Goal: Task Accomplishment & Management: Use online tool/utility

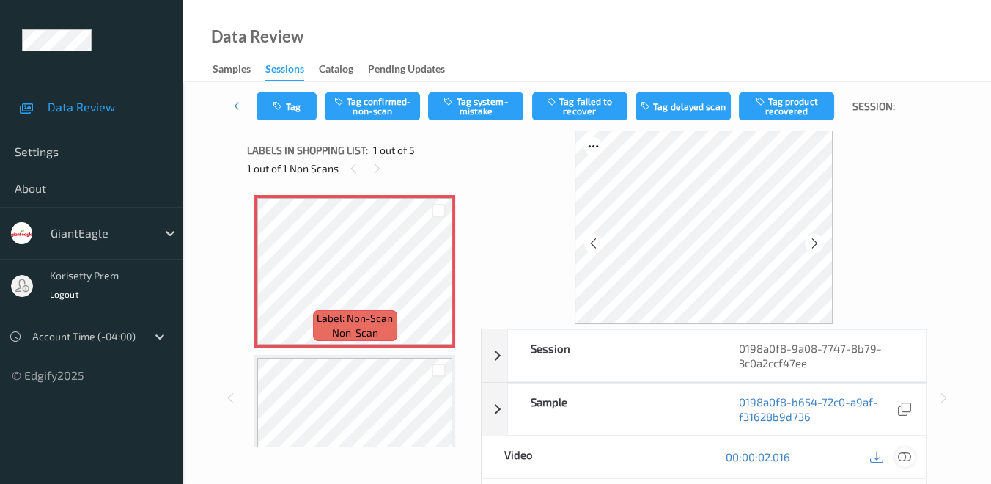
click at [909, 452] on icon at bounding box center [904, 456] width 13 height 13
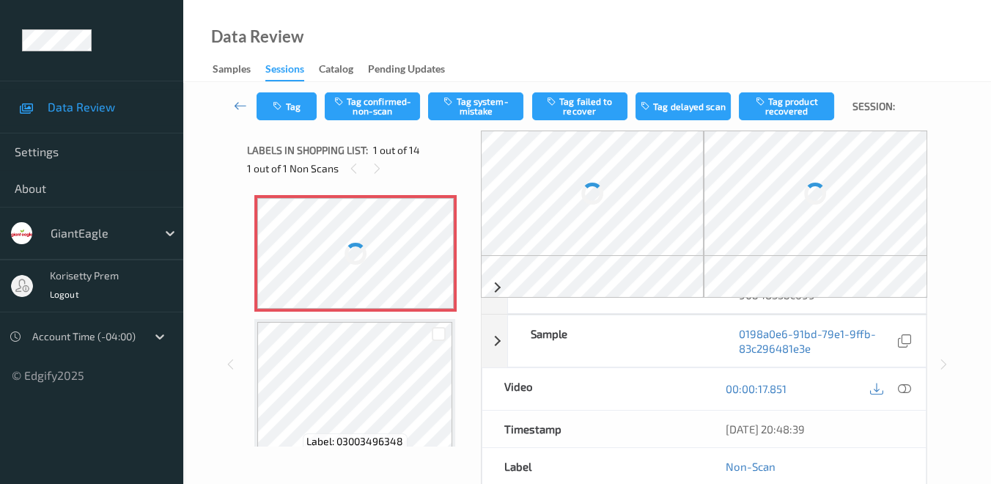
click at [903, 383] on icon at bounding box center [904, 388] width 13 height 13
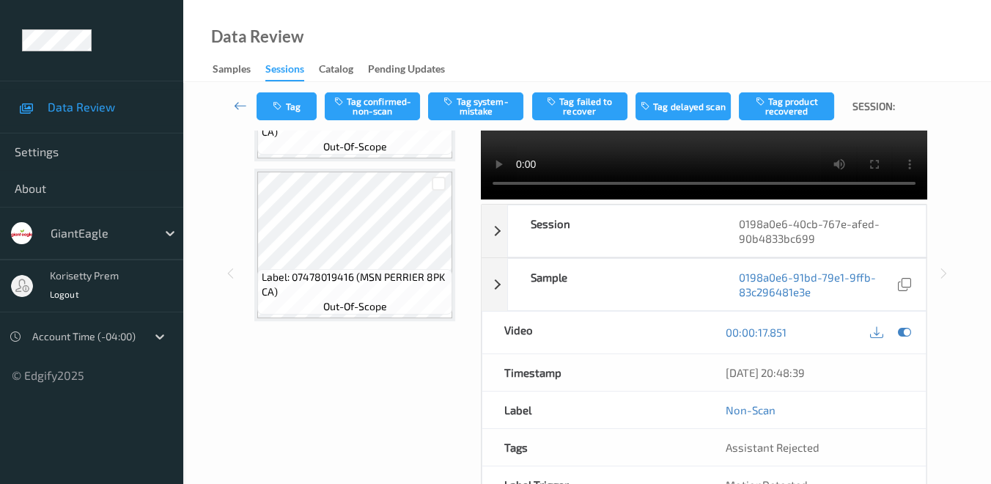
scroll to position [163, 0]
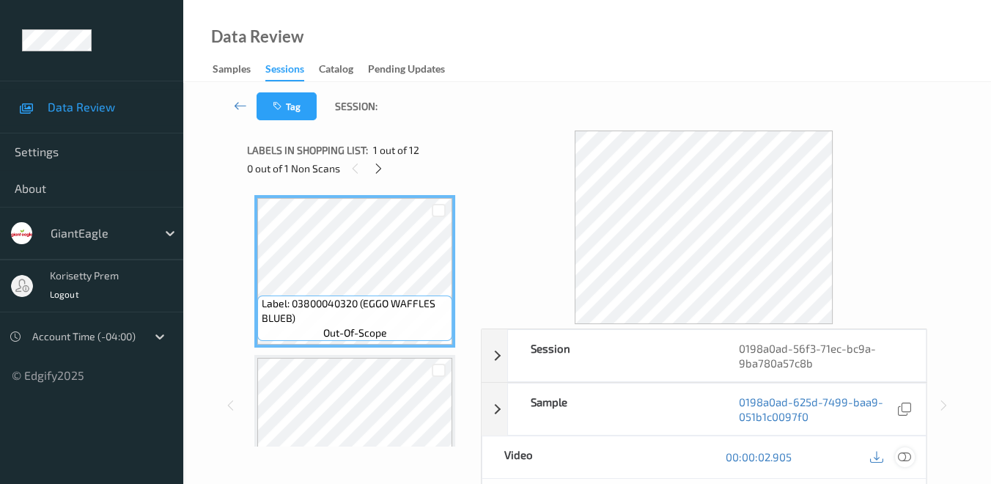
click at [909, 455] on icon at bounding box center [904, 456] width 13 height 13
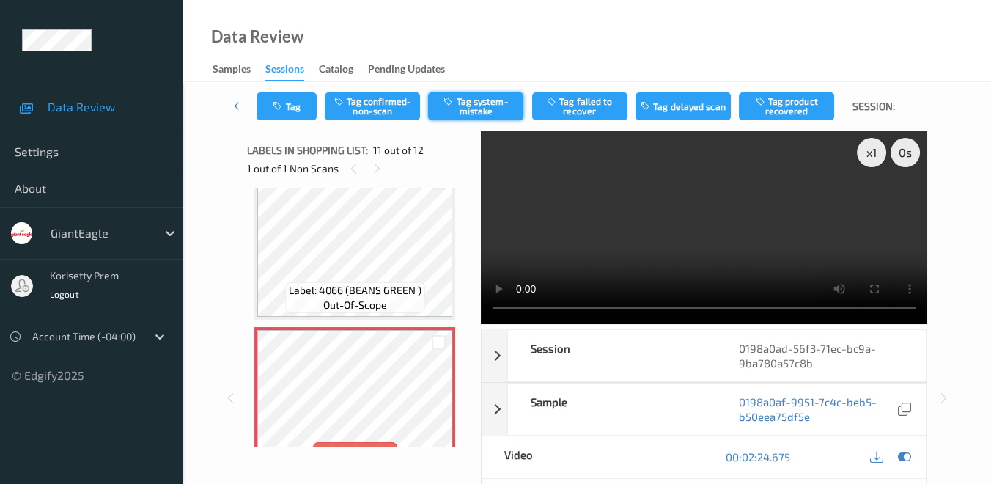
click at [488, 107] on button "Tag system-mistake" at bounding box center [475, 106] width 95 height 28
click at [291, 103] on button "Tag" at bounding box center [286, 106] width 60 height 28
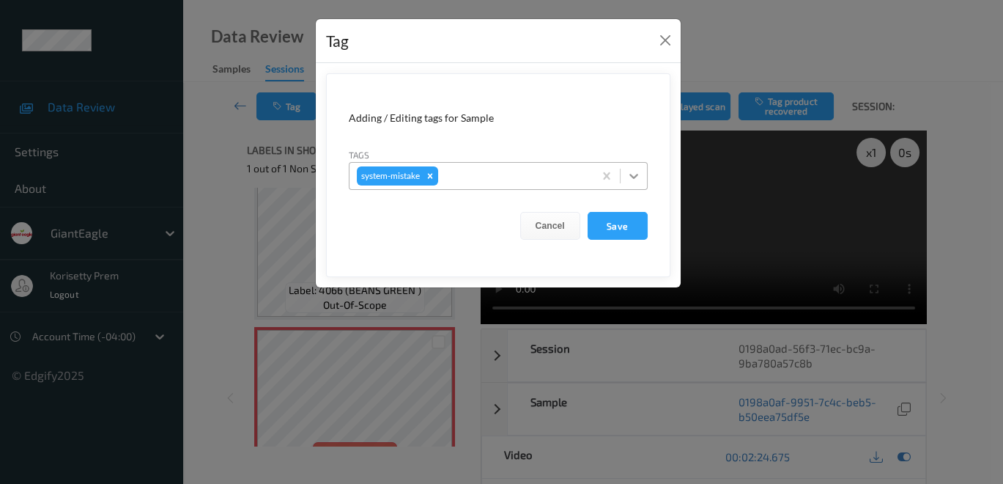
click at [640, 176] on icon at bounding box center [633, 176] width 15 height 15
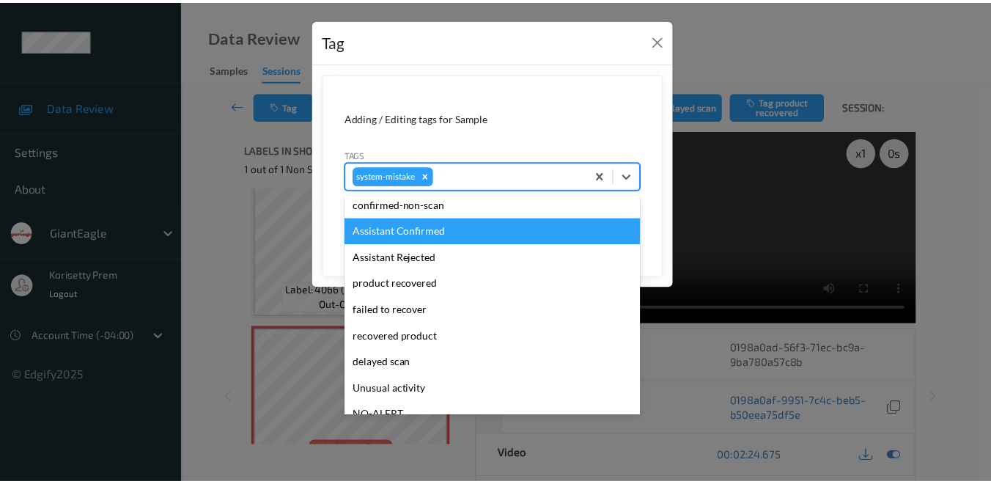
scroll to position [81, 0]
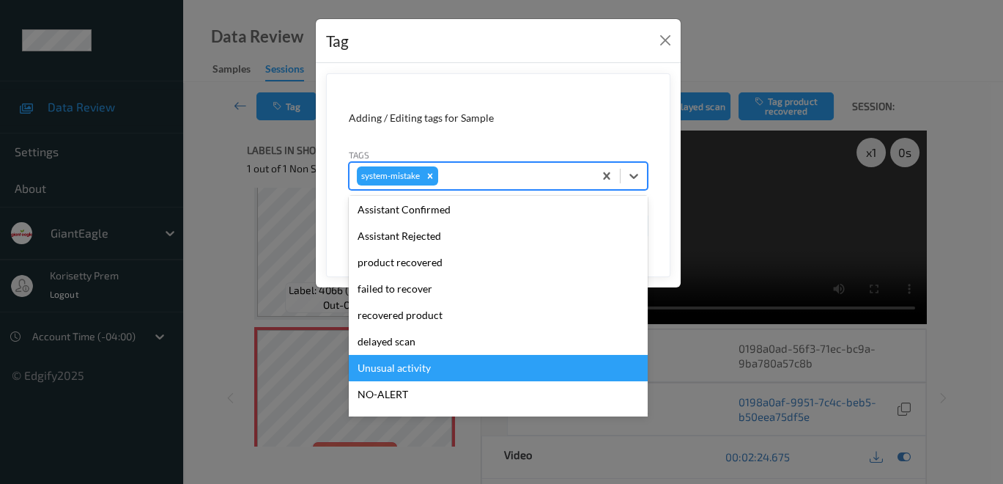
click at [471, 374] on div "Unusual activity" at bounding box center [498, 368] width 299 height 26
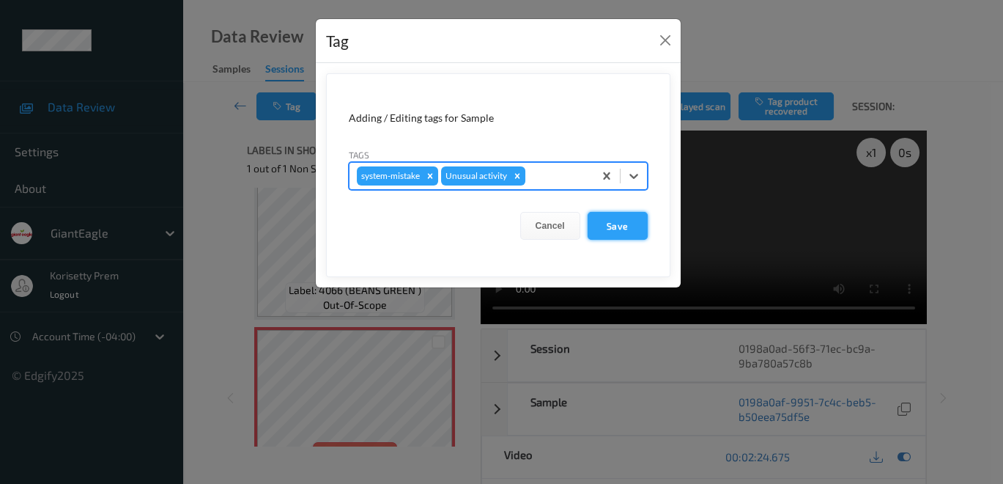
click at [626, 224] on button "Save" at bounding box center [618, 226] width 60 height 28
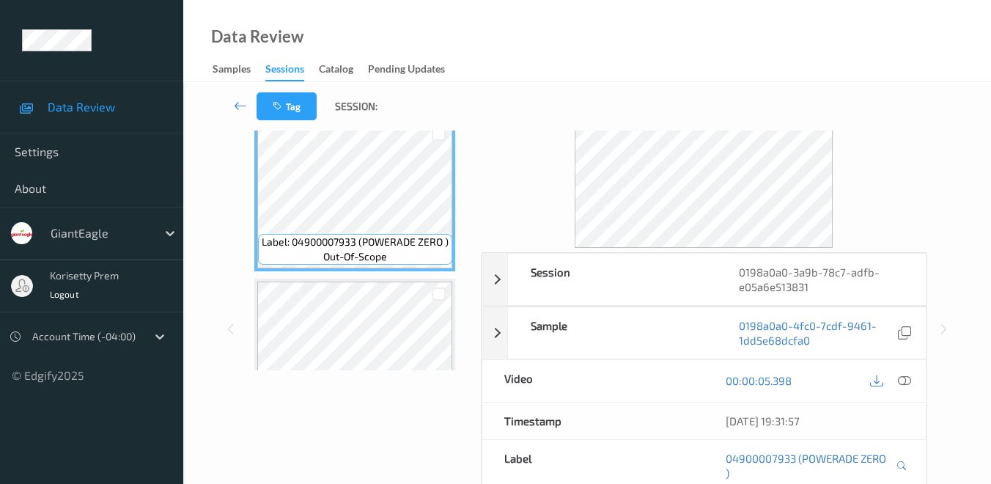
scroll to position [163, 0]
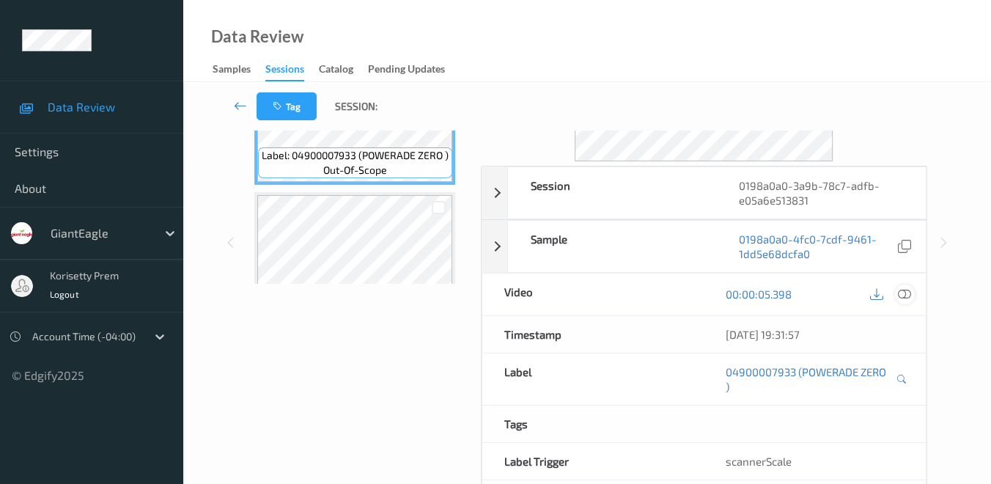
click at [909, 290] on icon at bounding box center [904, 293] width 13 height 13
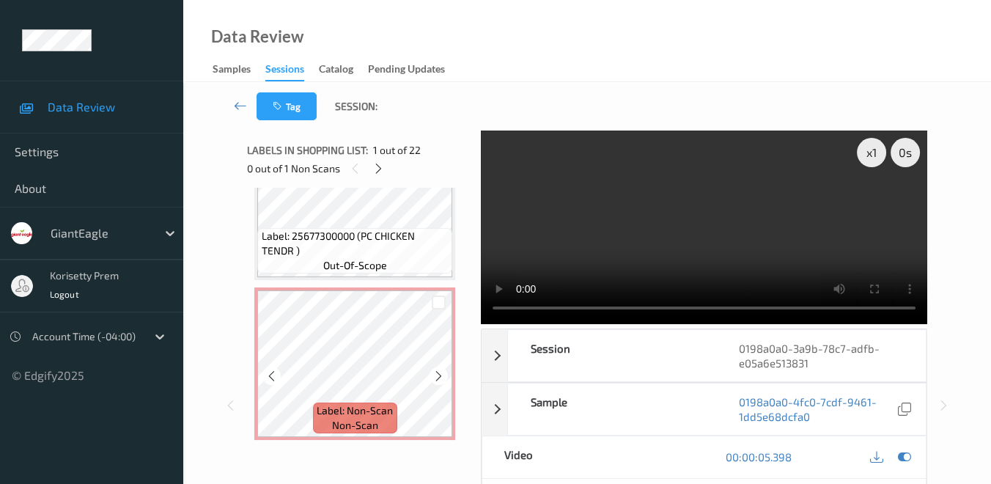
scroll to position [3090, 0]
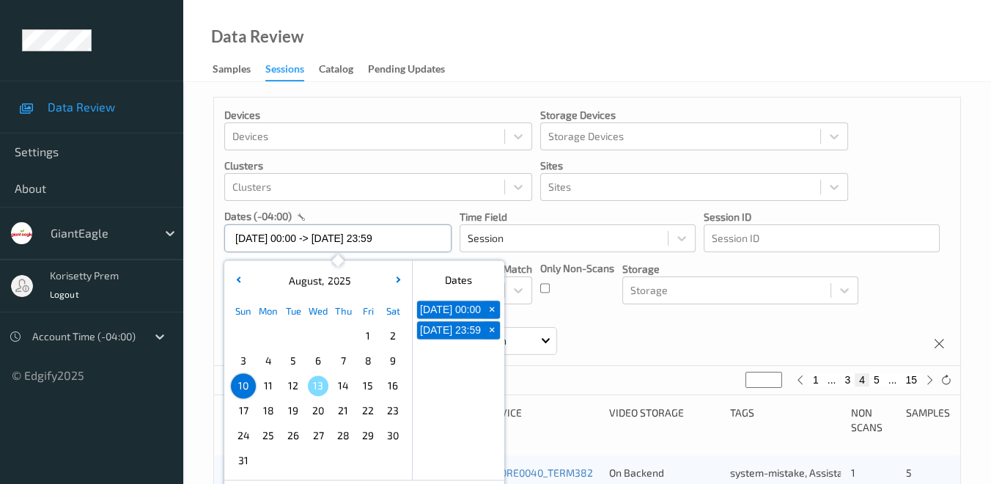
click at [432, 239] on input "[DATE] 00:00 -> [DATE] 23:59" at bounding box center [337, 238] width 227 height 28
click at [244, 392] on span "10" at bounding box center [243, 385] width 21 height 21
type input "[DATE] 00:00"
type input "*"
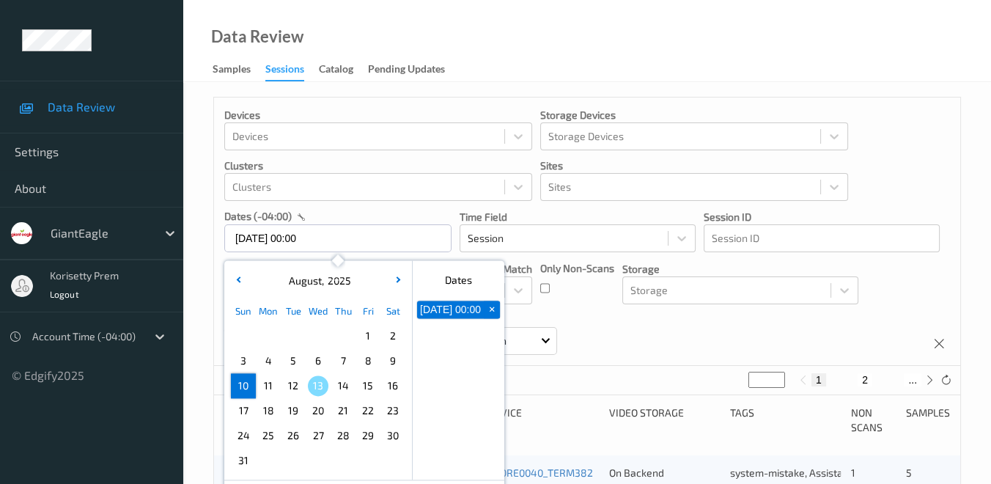
click at [244, 392] on span "10" at bounding box center [243, 385] width 21 height 21
type input "[DATE] 00:00 -> [DATE] 23:59"
click at [730, 339] on div "Devices Devices Storage Devices Storage Devices Clusters Clusters Sites Sites d…" at bounding box center [587, 231] width 746 height 268
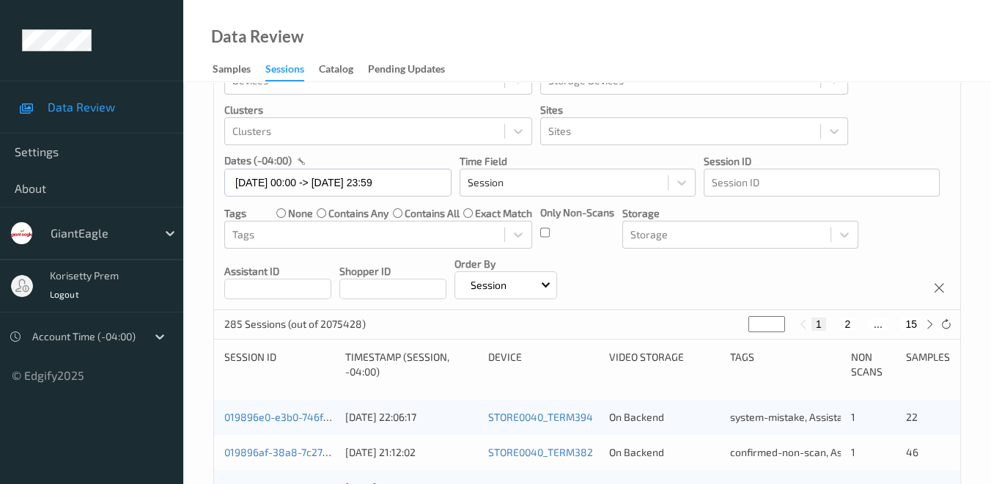
scroll to position [81, 0]
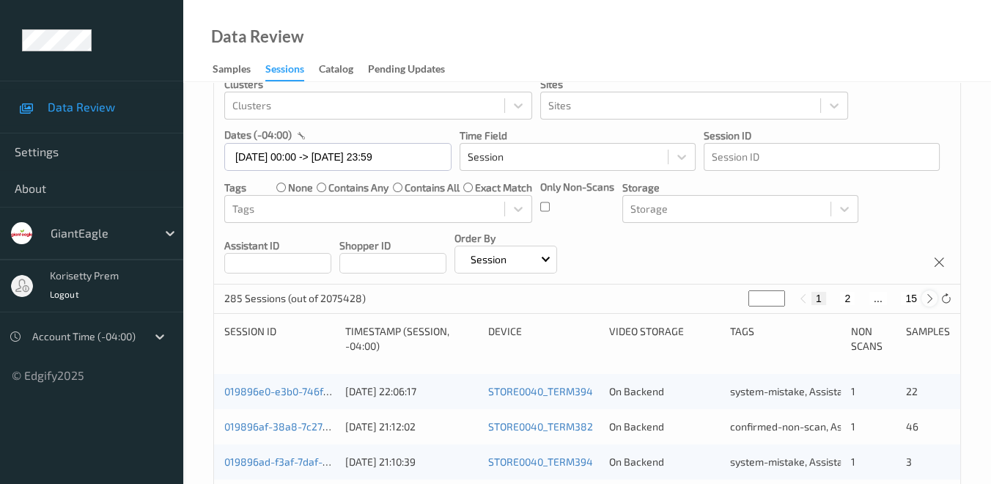
click at [933, 298] on icon at bounding box center [929, 298] width 11 height 11
type input "*"
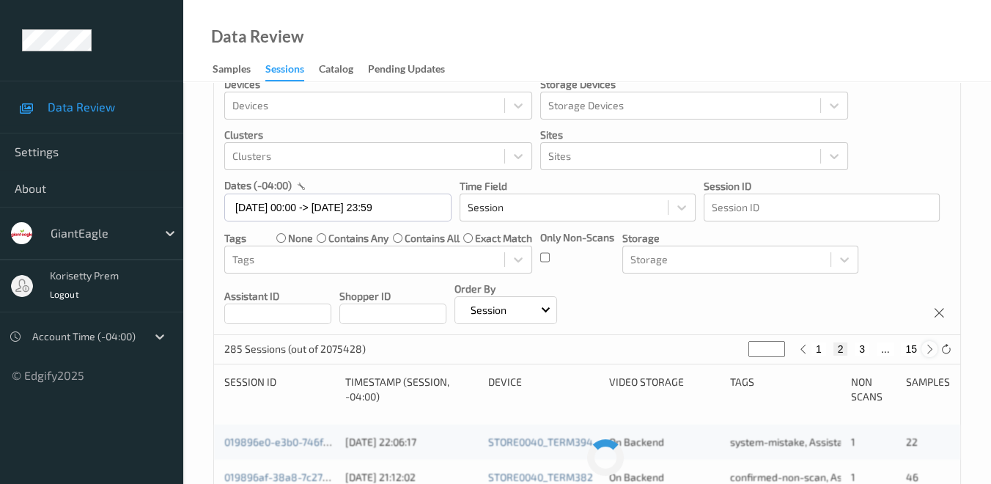
scroll to position [0, 0]
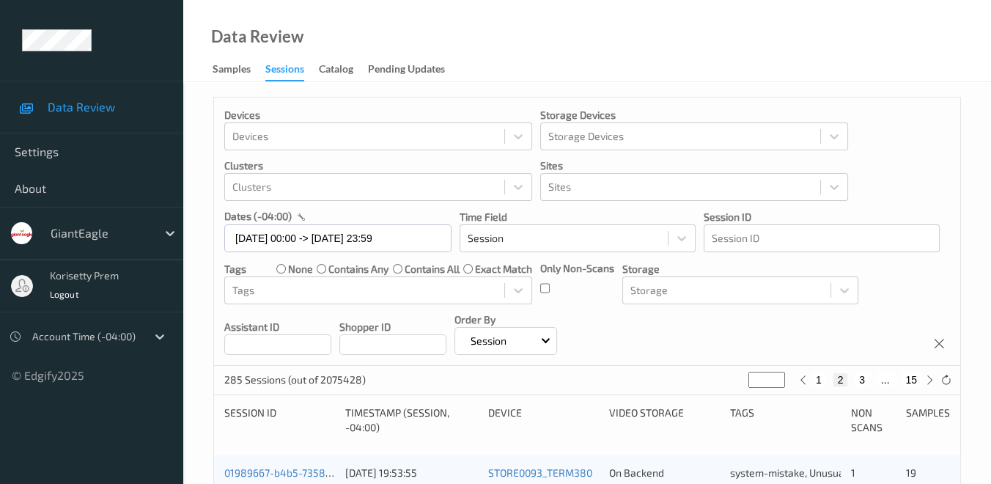
click at [914, 381] on button "15" at bounding box center [911, 379] width 21 height 13
type input "**"
click at [914, 381] on button "15" at bounding box center [911, 379] width 21 height 13
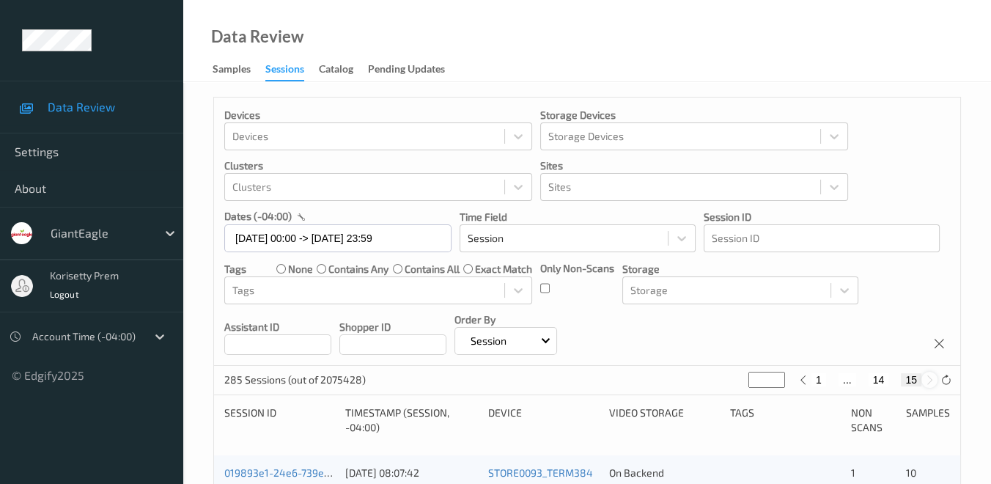
click at [928, 379] on icon at bounding box center [929, 379] width 11 height 11
click at [883, 380] on button "14" at bounding box center [878, 379] width 21 height 13
type input "**"
click at [865, 380] on button "13" at bounding box center [861, 379] width 21 height 13
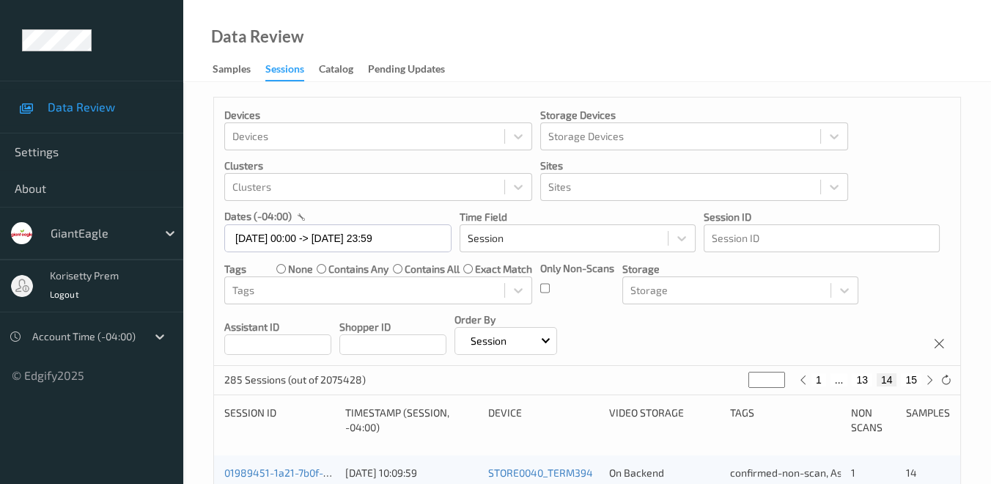
type input "**"
click at [870, 379] on button "13" at bounding box center [870, 379] width 21 height 13
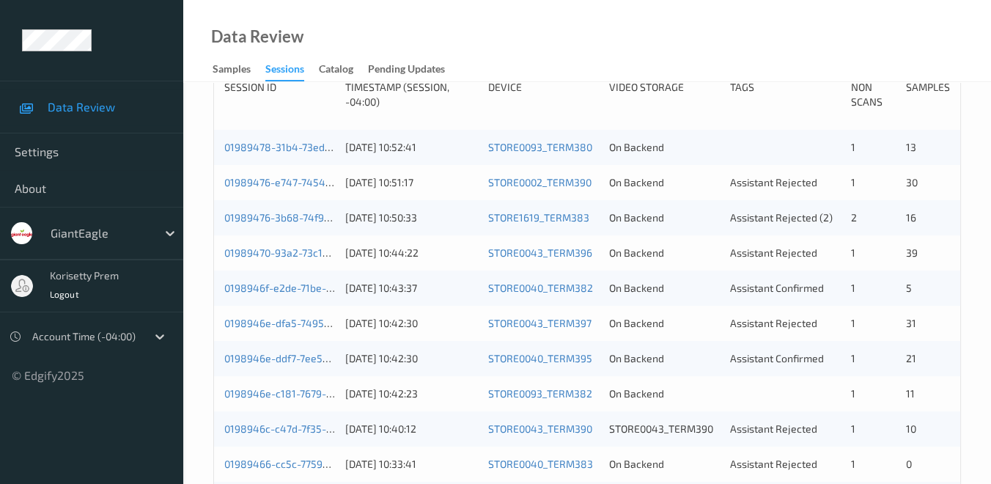
scroll to position [163, 0]
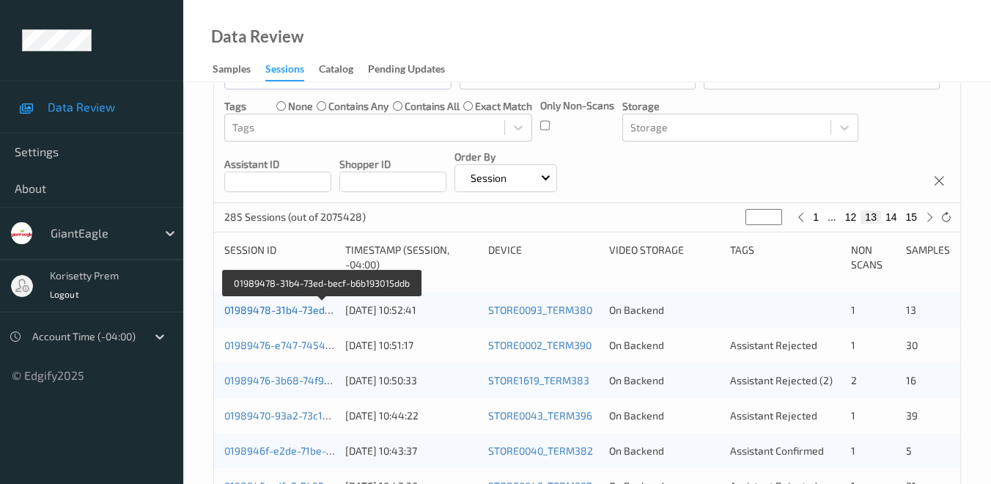
click at [286, 311] on link "01989478-31b4-73ed-becf-b6b193015ddb" at bounding box center [322, 309] width 197 height 12
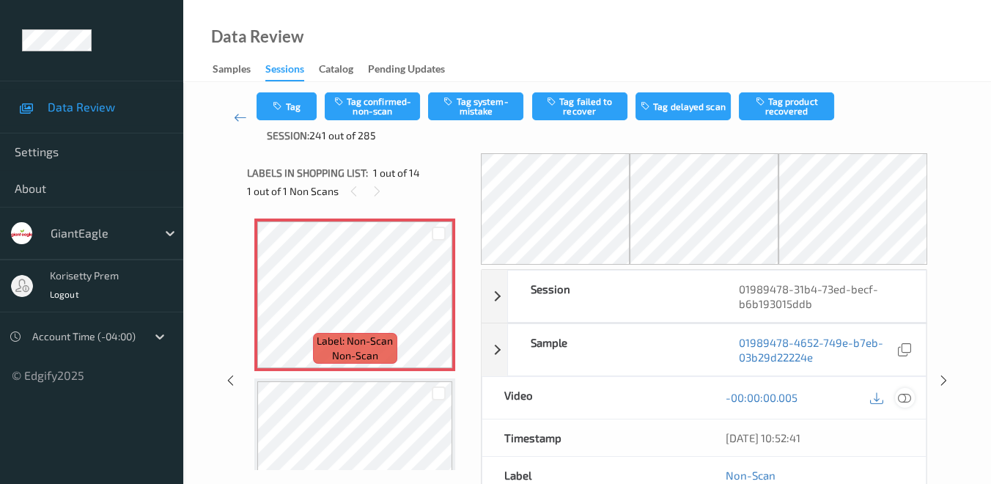
click at [910, 396] on icon at bounding box center [904, 397] width 13 height 13
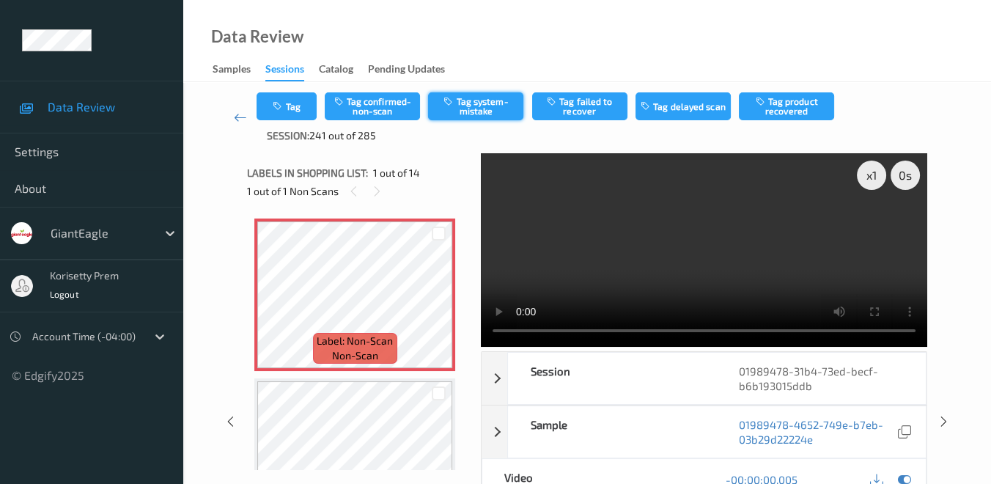
click at [489, 106] on button "Tag system-mistake" at bounding box center [475, 106] width 95 height 28
click at [300, 106] on button "Tag" at bounding box center [286, 106] width 60 height 28
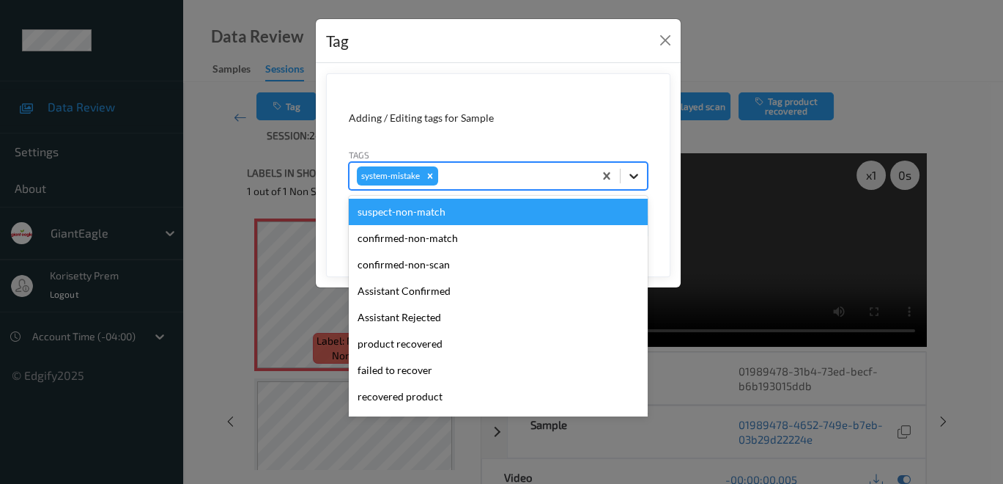
click at [634, 177] on icon at bounding box center [633, 176] width 9 height 5
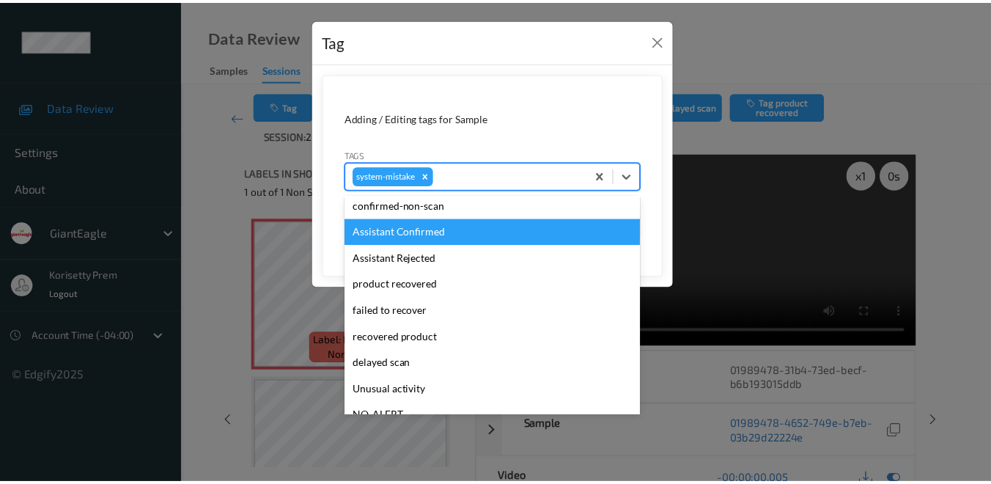
scroll to position [128, 0]
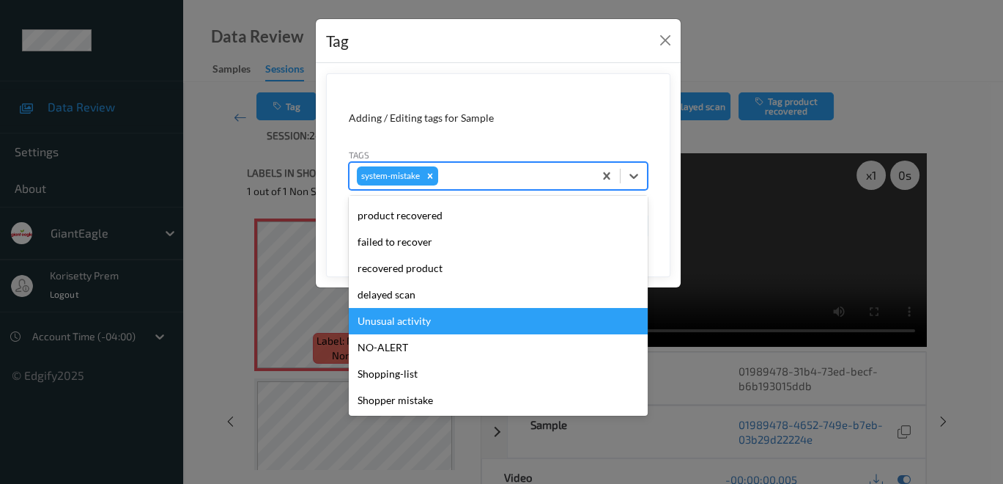
click at [450, 320] on div "Unusual activity" at bounding box center [498, 321] width 299 height 26
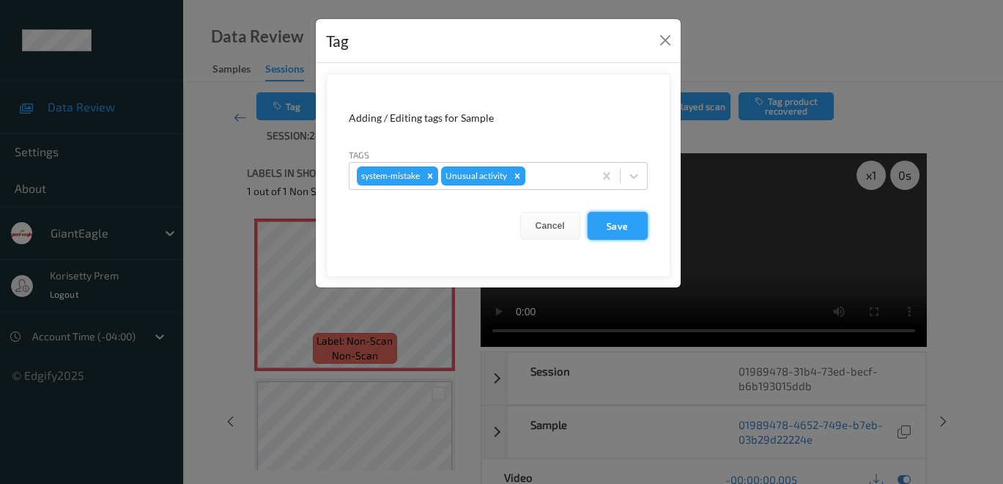
click at [604, 230] on button "Save" at bounding box center [618, 226] width 60 height 28
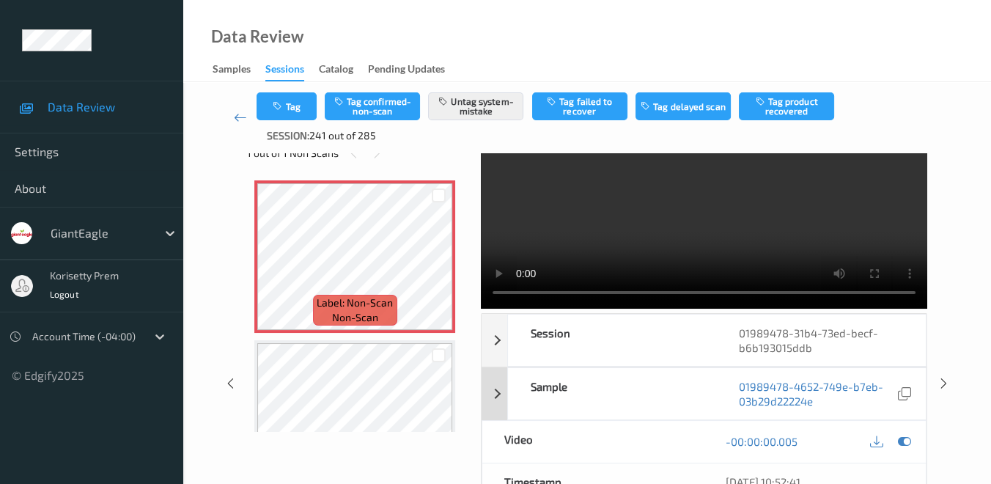
scroll to position [0, 0]
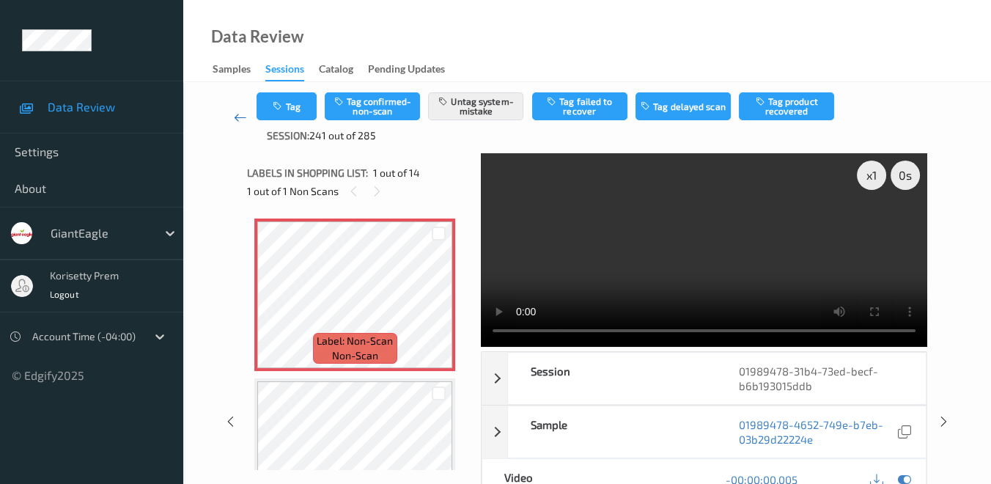
click at [236, 119] on icon at bounding box center [240, 117] width 13 height 15
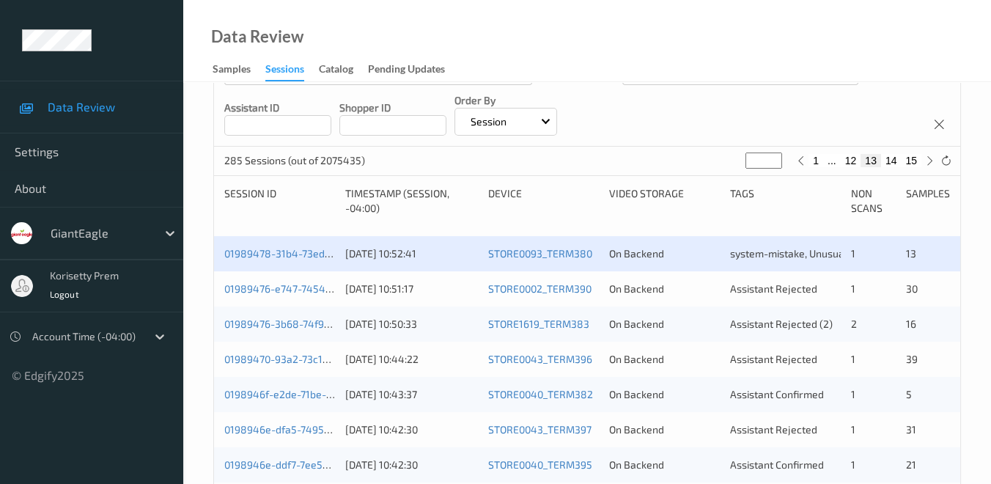
scroll to position [244, 0]
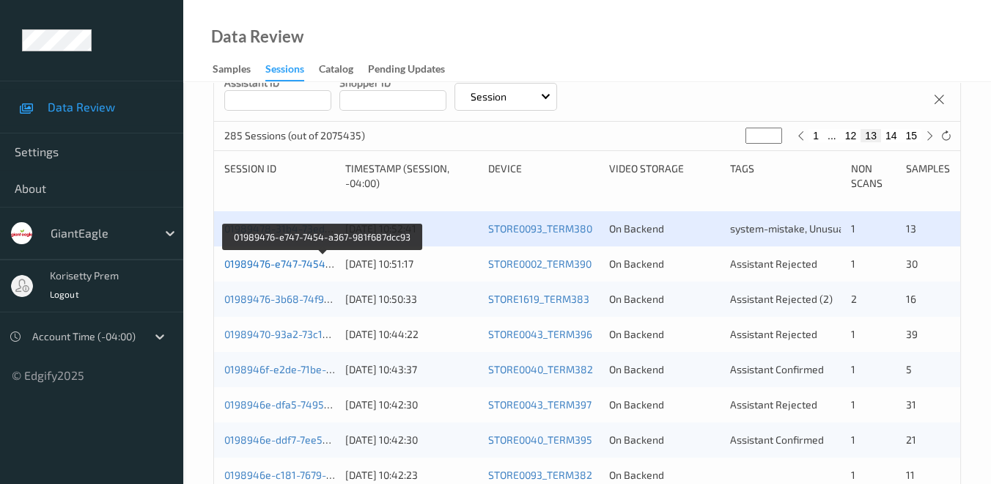
click at [303, 265] on link "01989476-e747-7454-a367-981f687dcc93" at bounding box center [323, 263] width 199 height 12
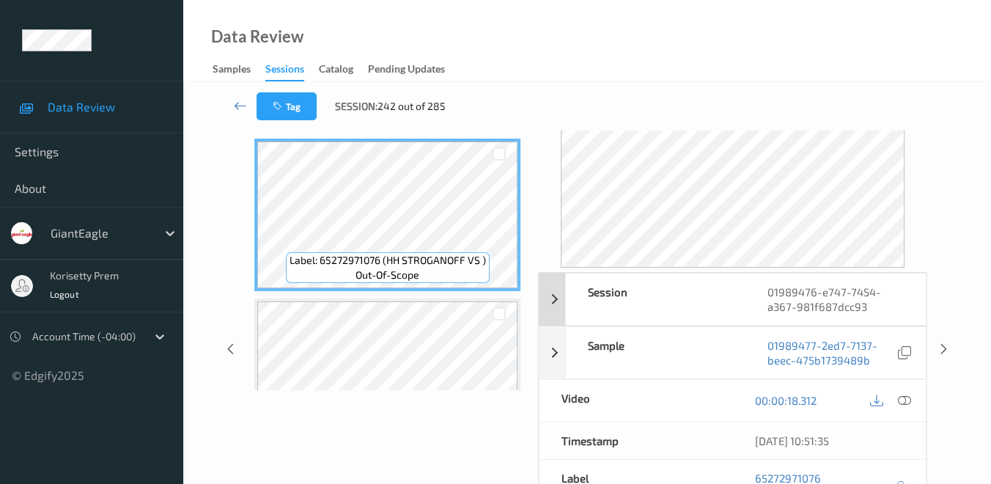
scroll to position [81, 0]
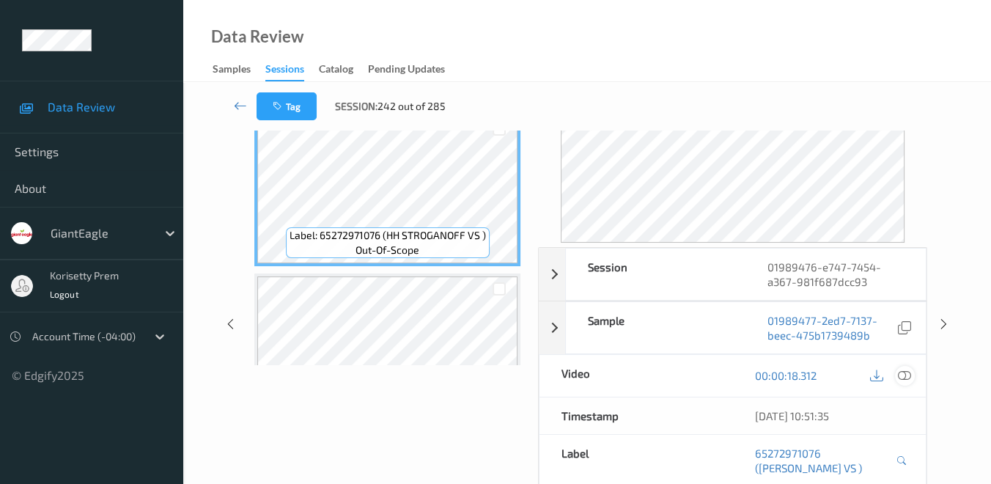
click at [900, 370] on icon at bounding box center [904, 375] width 13 height 13
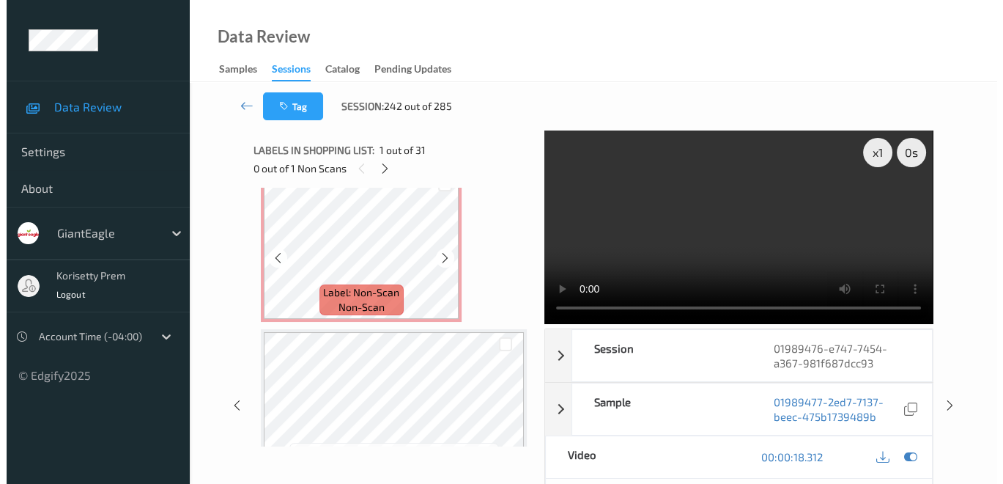
scroll to position [1058, 0]
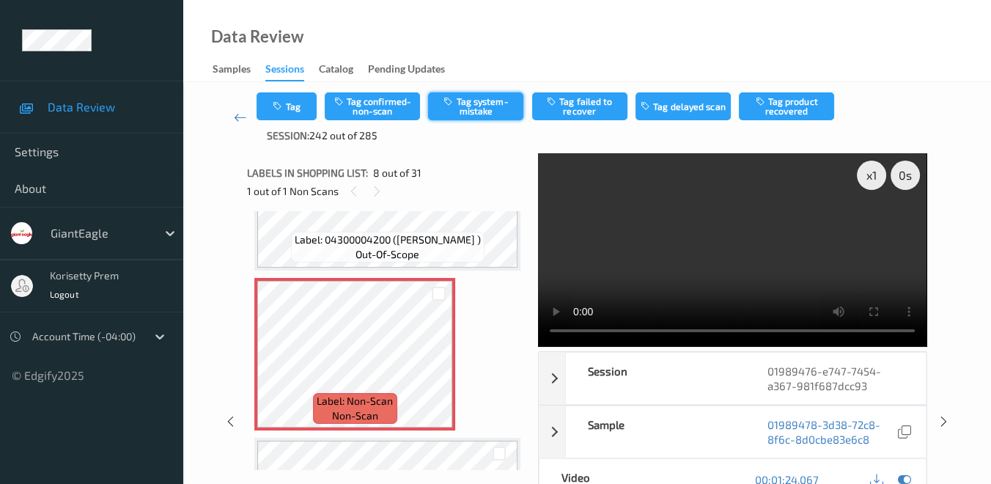
click at [465, 103] on button "Tag system-mistake" at bounding box center [475, 106] width 95 height 28
click at [294, 106] on button "Tag" at bounding box center [286, 106] width 60 height 28
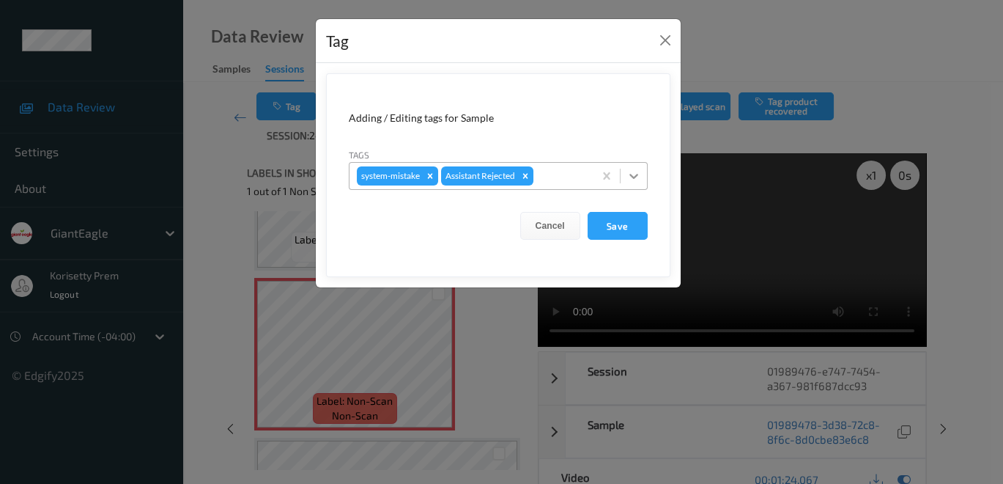
click at [635, 171] on icon at bounding box center [633, 176] width 15 height 15
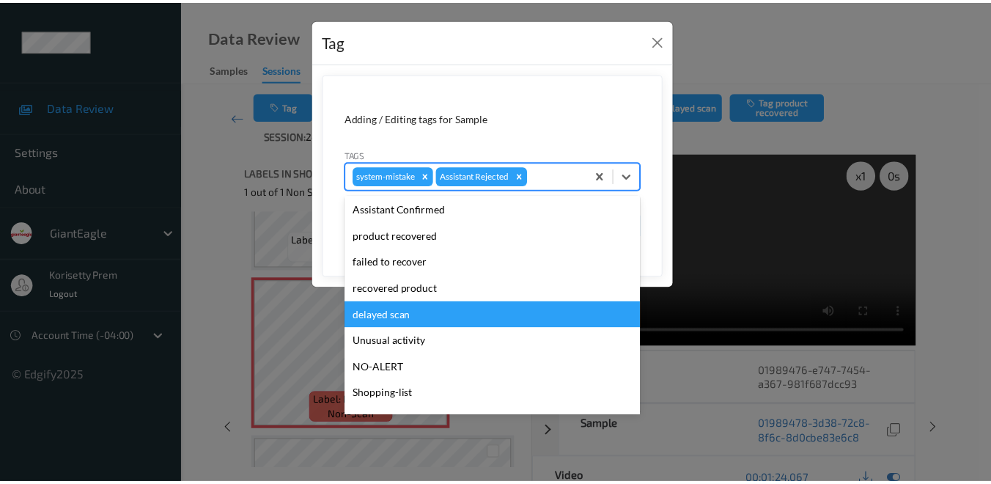
scroll to position [103, 0]
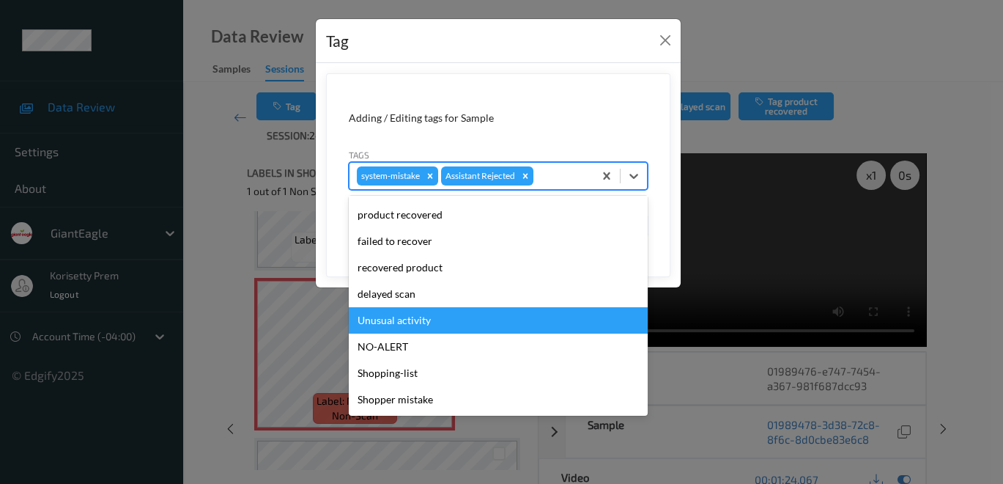
click at [453, 321] on div "Unusual activity" at bounding box center [498, 320] width 299 height 26
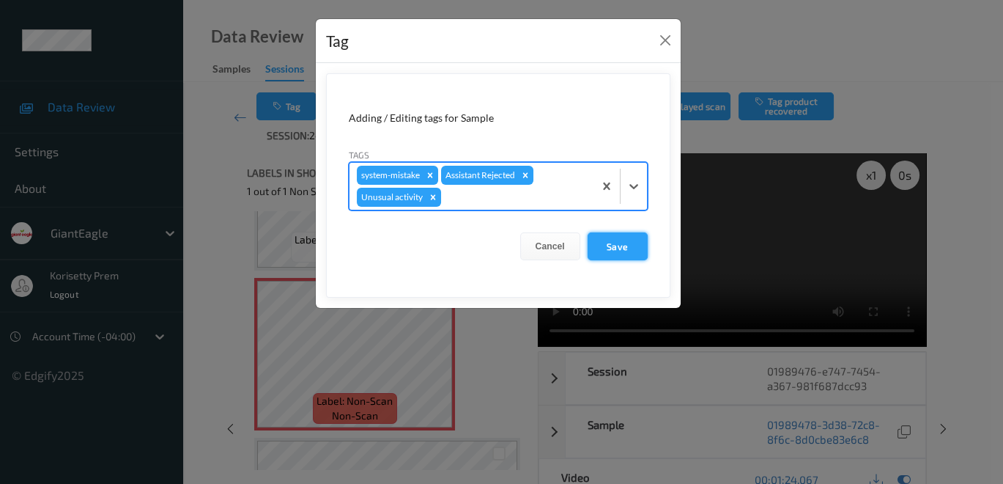
click at [624, 251] on button "Save" at bounding box center [618, 246] width 60 height 28
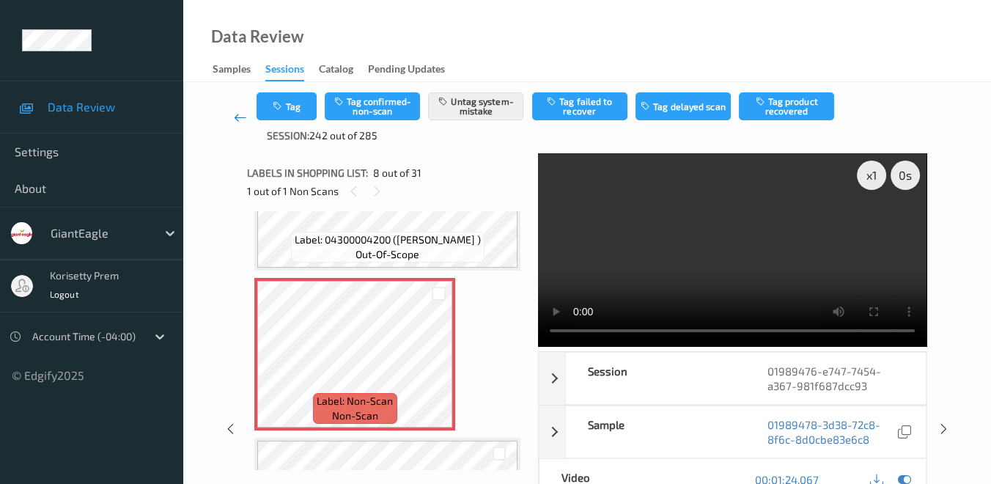
click at [235, 121] on icon at bounding box center [240, 117] width 13 height 15
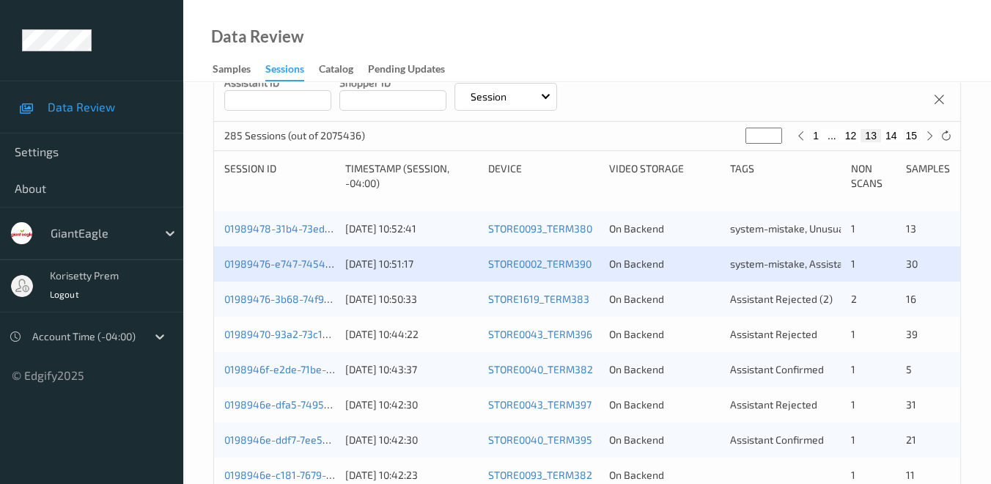
scroll to position [325, 0]
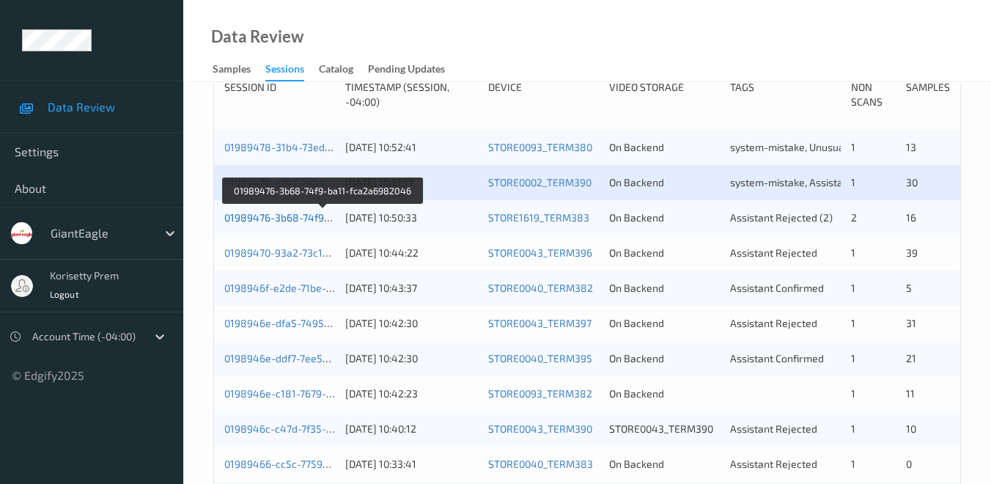
click at [289, 218] on link "01989476-3b68-74f9-ba11-fca2a6982046" at bounding box center [323, 217] width 198 height 12
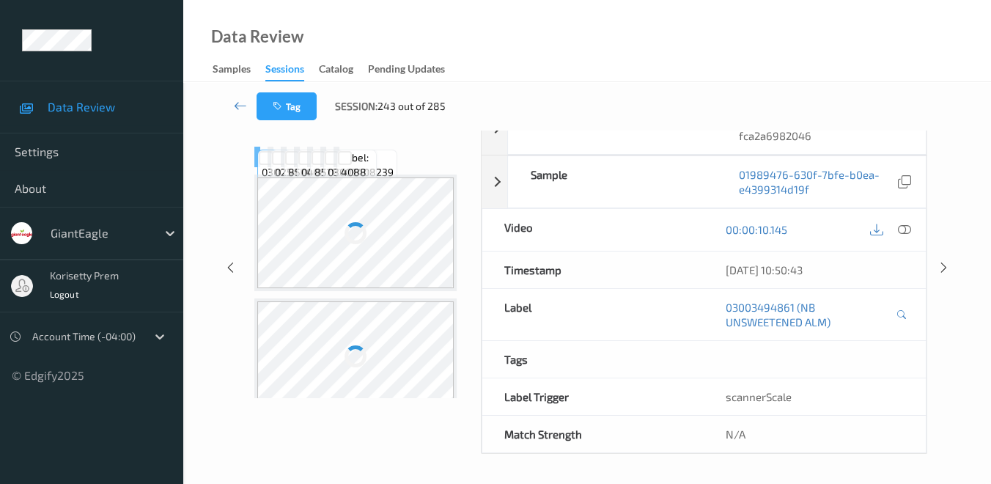
scroll to position [223, 0]
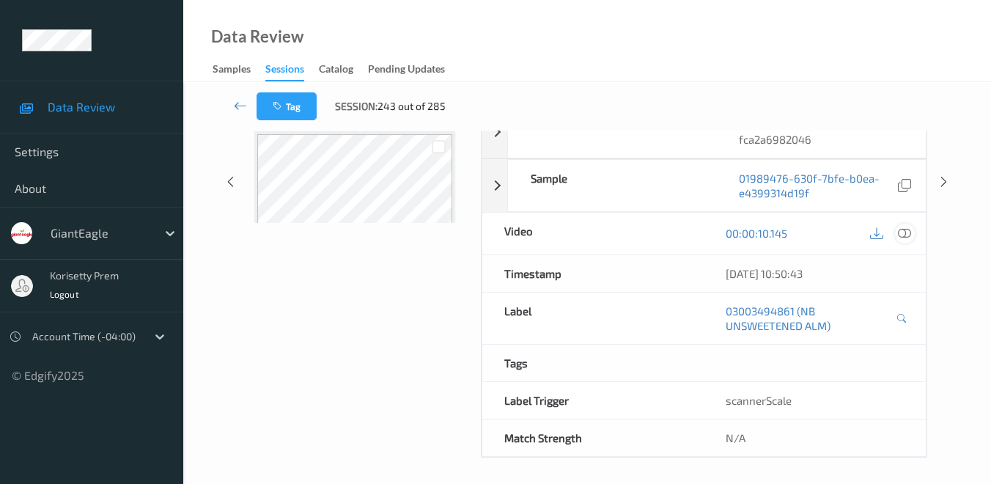
click at [906, 229] on icon at bounding box center [904, 232] width 13 height 13
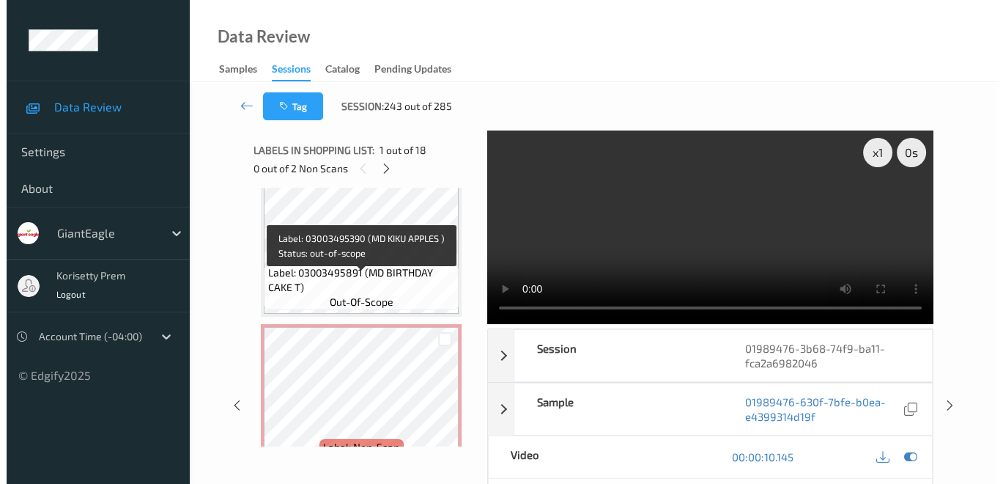
scroll to position [1791, 0]
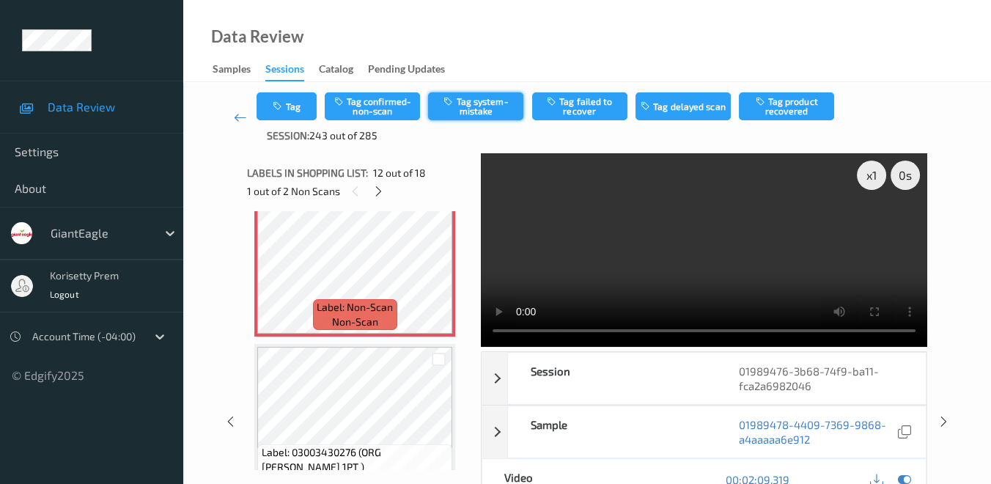
click at [481, 100] on button "Tag system-mistake" at bounding box center [475, 106] width 95 height 28
click at [284, 115] on button "Tag" at bounding box center [286, 106] width 60 height 28
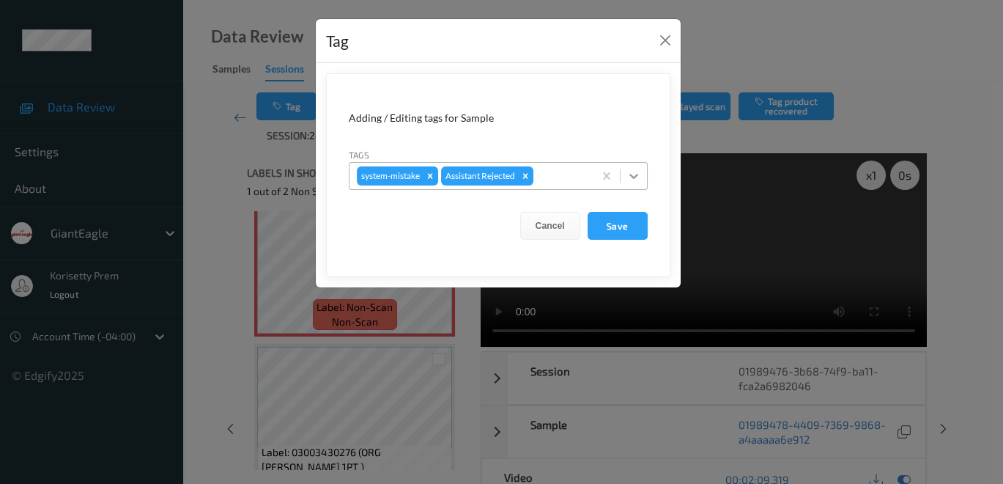
click at [628, 177] on icon at bounding box center [633, 176] width 15 height 15
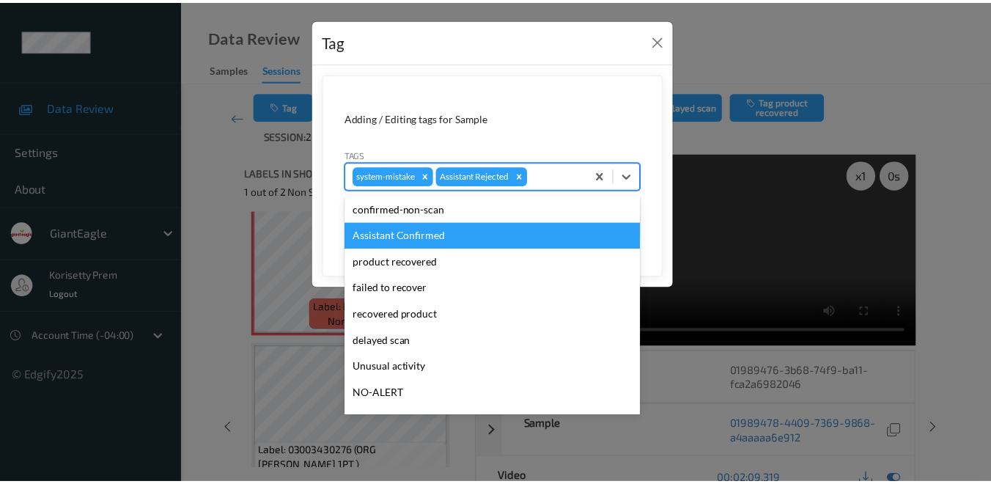
scroll to position [103, 0]
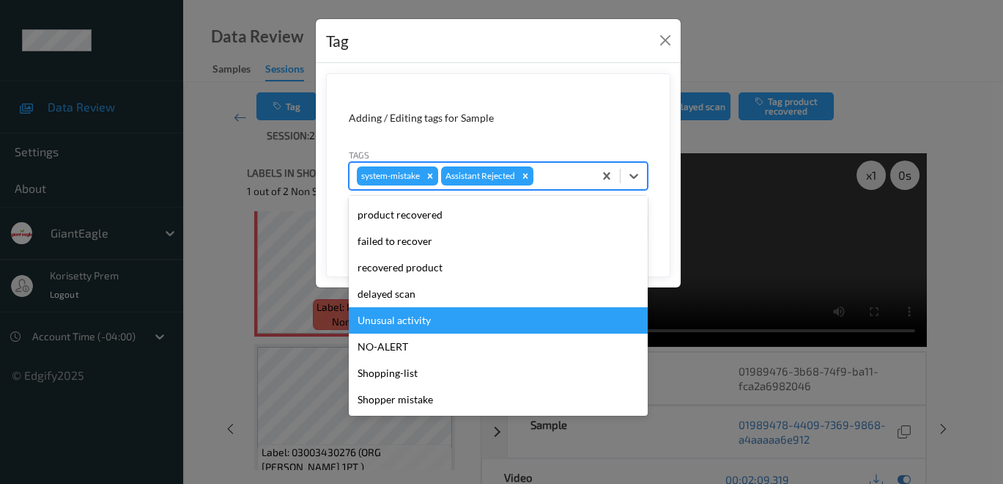
click at [441, 329] on div "Unusual activity" at bounding box center [498, 320] width 299 height 26
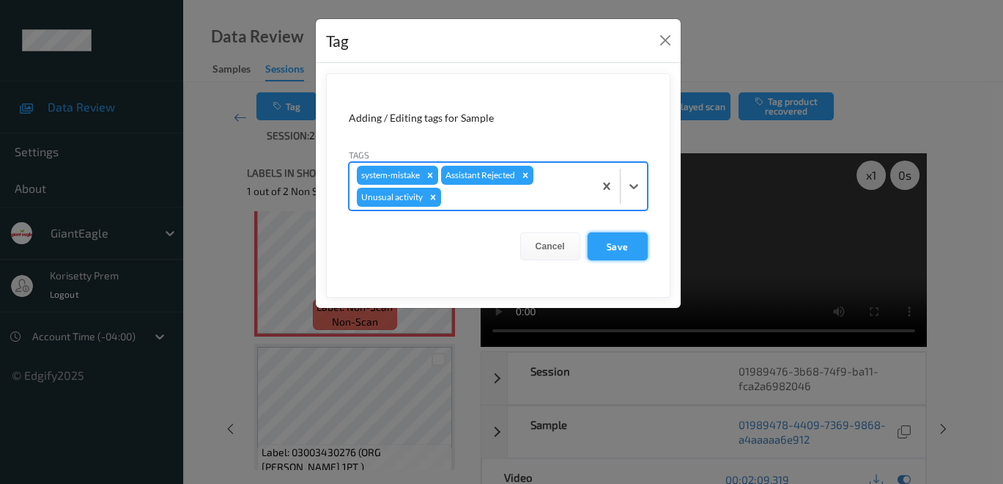
click at [619, 247] on button "Save" at bounding box center [618, 246] width 60 height 28
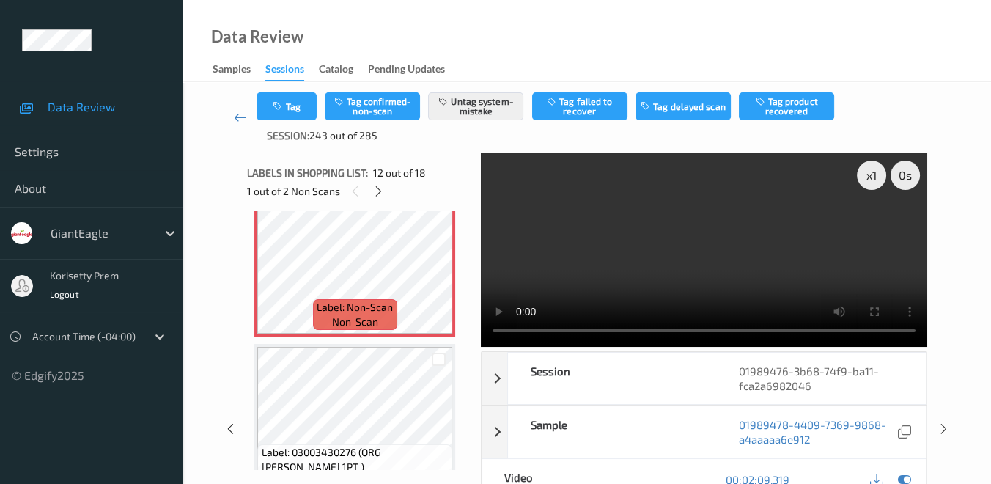
click at [500, 231] on video at bounding box center [704, 249] width 446 height 193
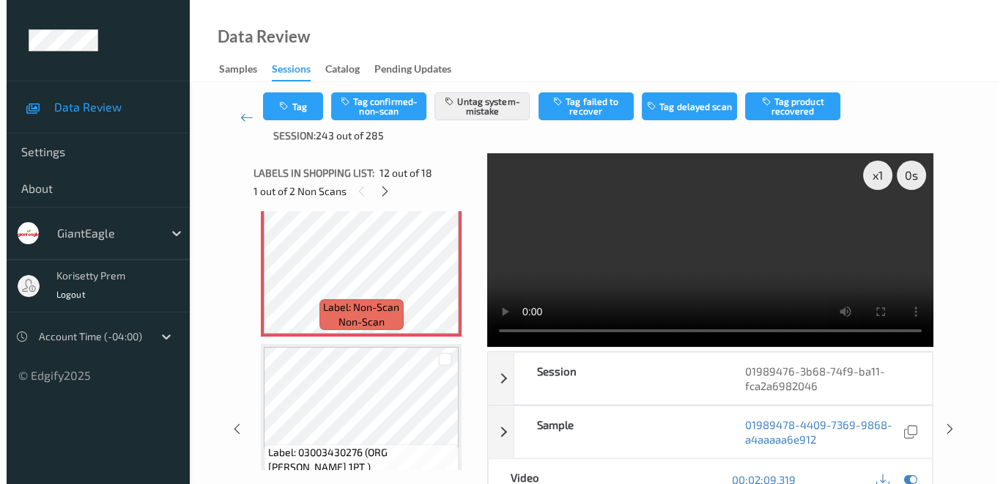
scroll to position [2035, 0]
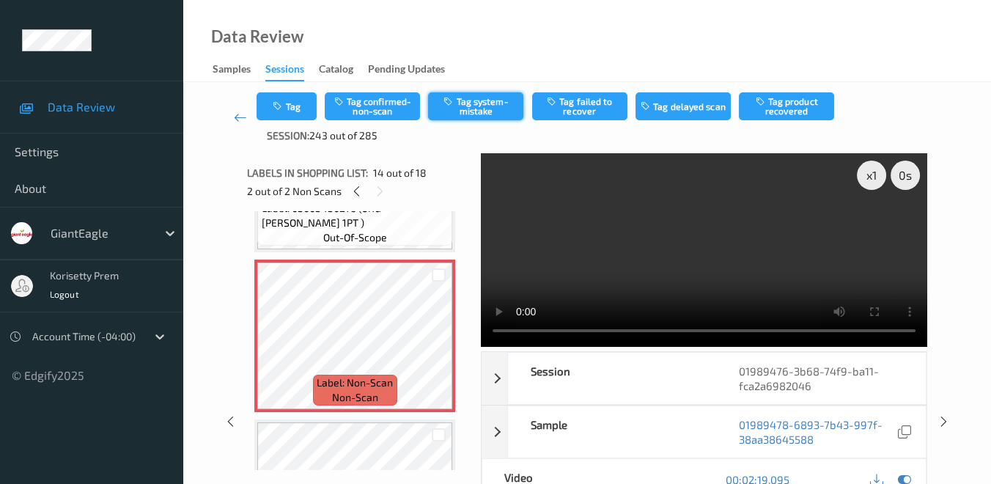
click at [481, 107] on button "Tag system-mistake" at bounding box center [475, 106] width 95 height 28
click at [295, 106] on button "Tag" at bounding box center [286, 106] width 60 height 28
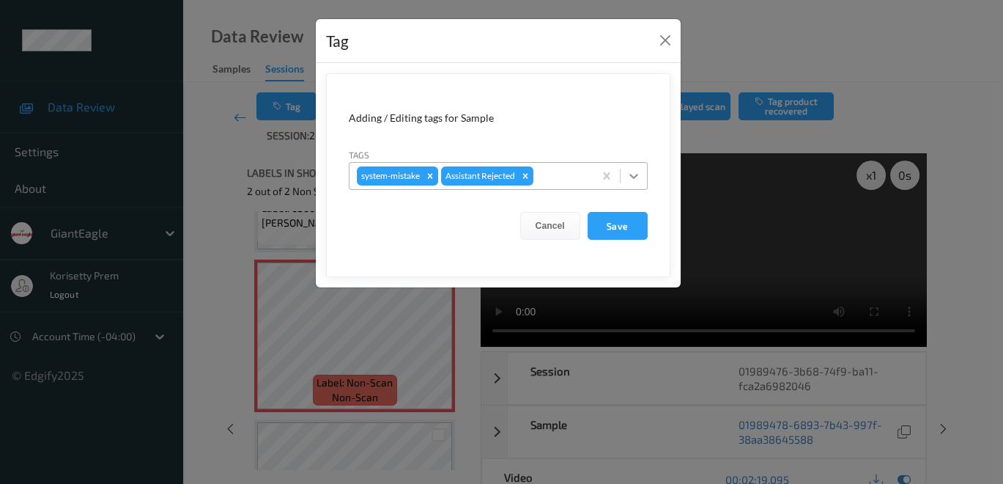
click at [634, 177] on icon at bounding box center [633, 176] width 9 height 5
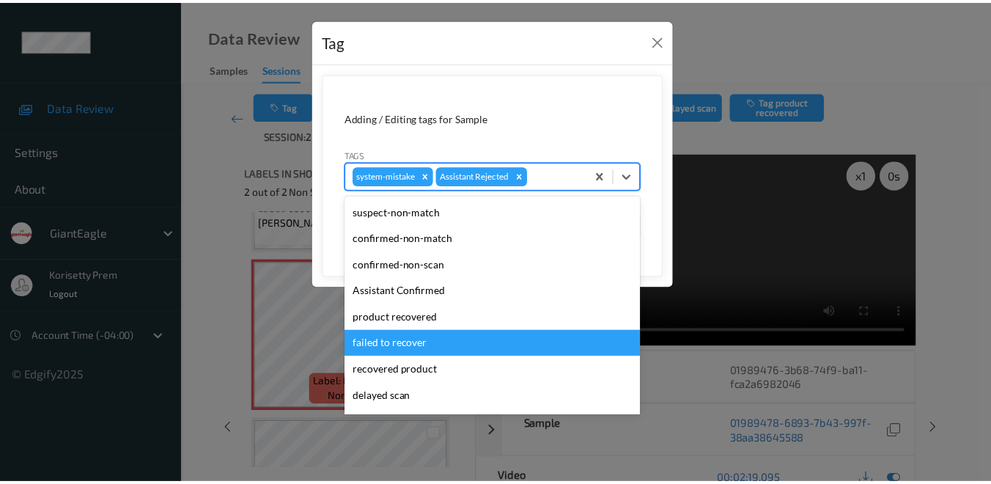
scroll to position [81, 0]
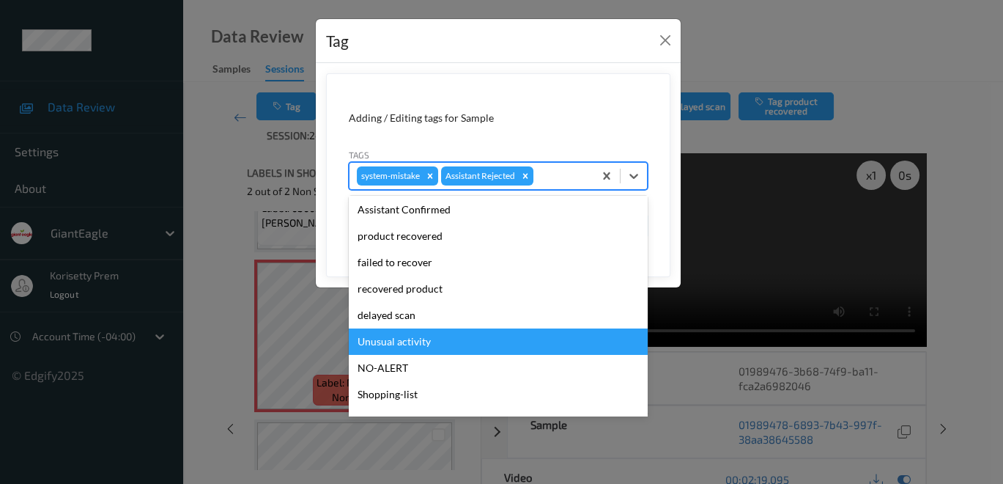
click at [440, 341] on div "Unusual activity" at bounding box center [498, 341] width 299 height 26
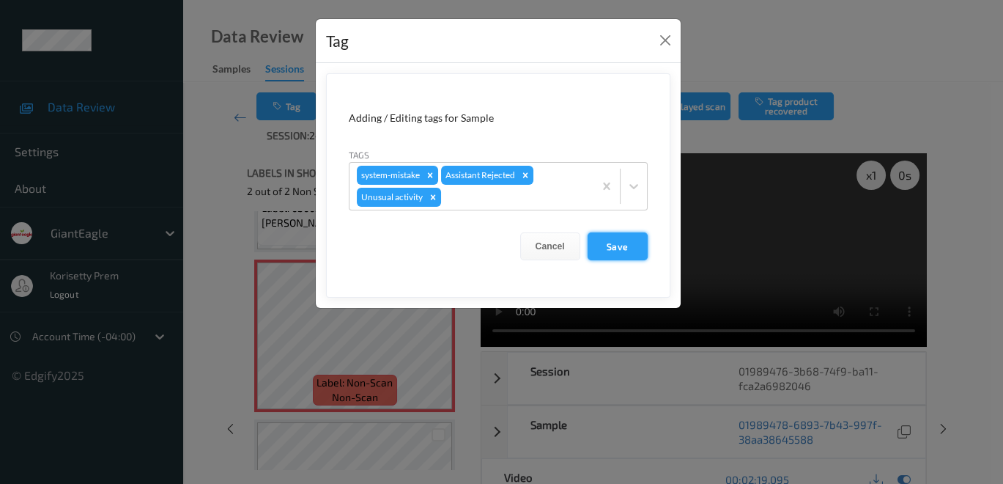
click at [621, 248] on button "Save" at bounding box center [618, 246] width 60 height 28
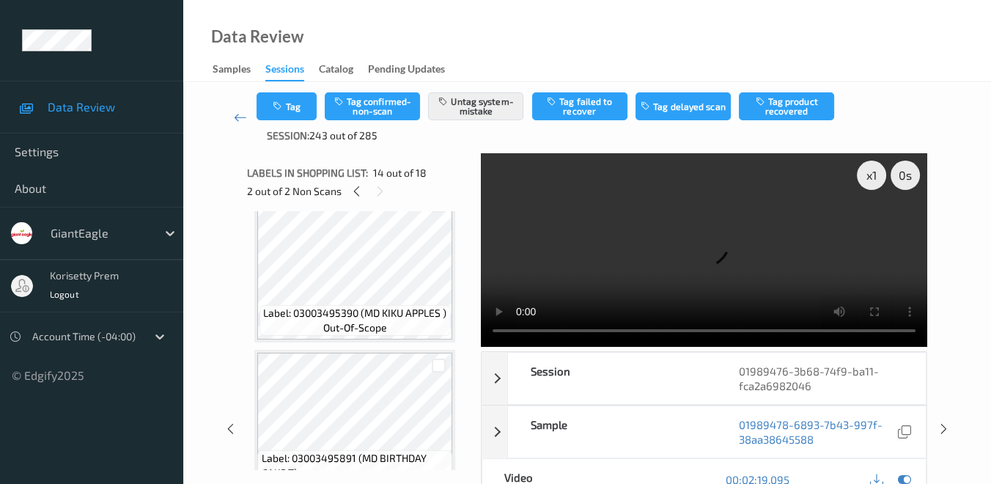
scroll to position [1709, 0]
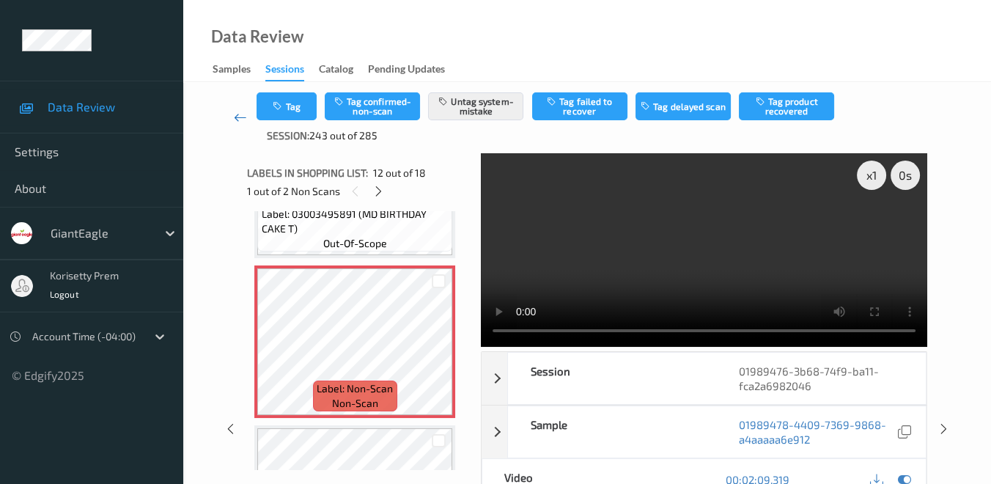
click at [236, 118] on icon at bounding box center [240, 117] width 13 height 15
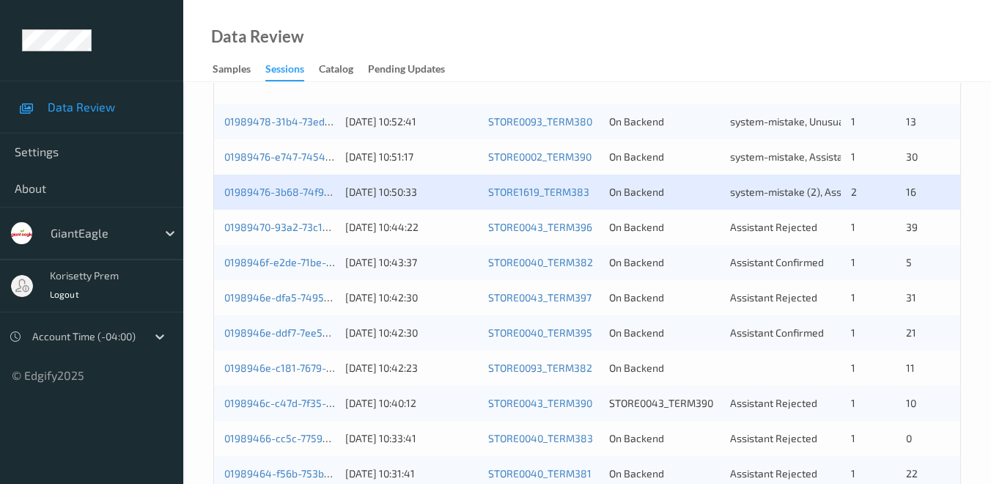
scroll to position [325, 0]
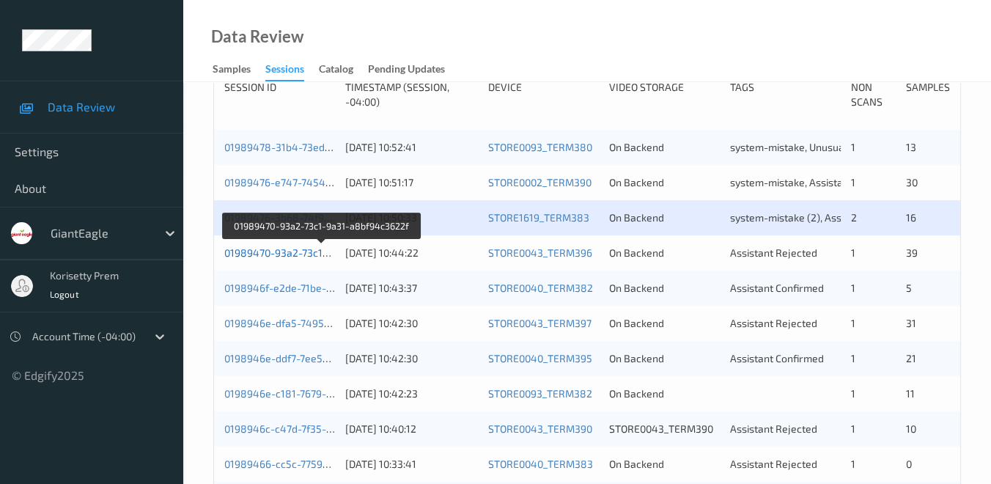
click at [267, 256] on link "01989470-93a2-73c1-9a31-a8bf94c3622f" at bounding box center [322, 252] width 196 height 12
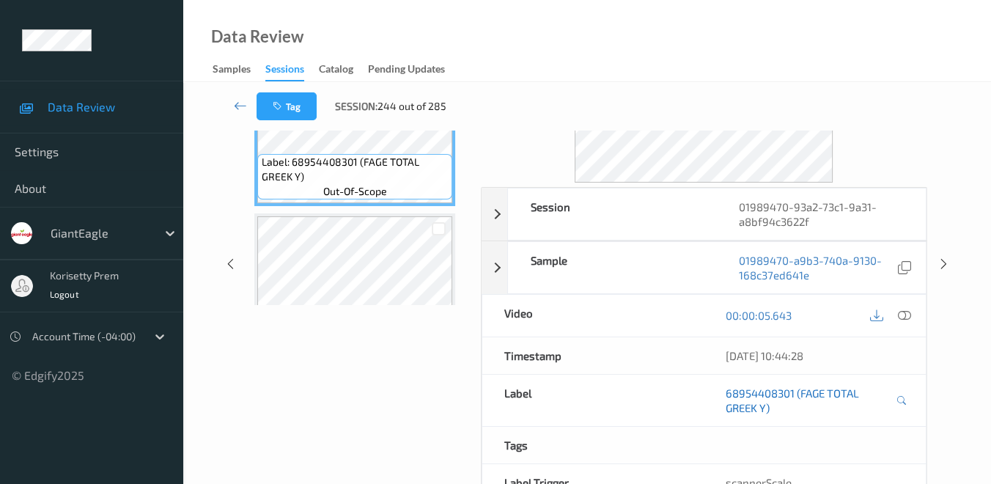
scroll to position [223, 0]
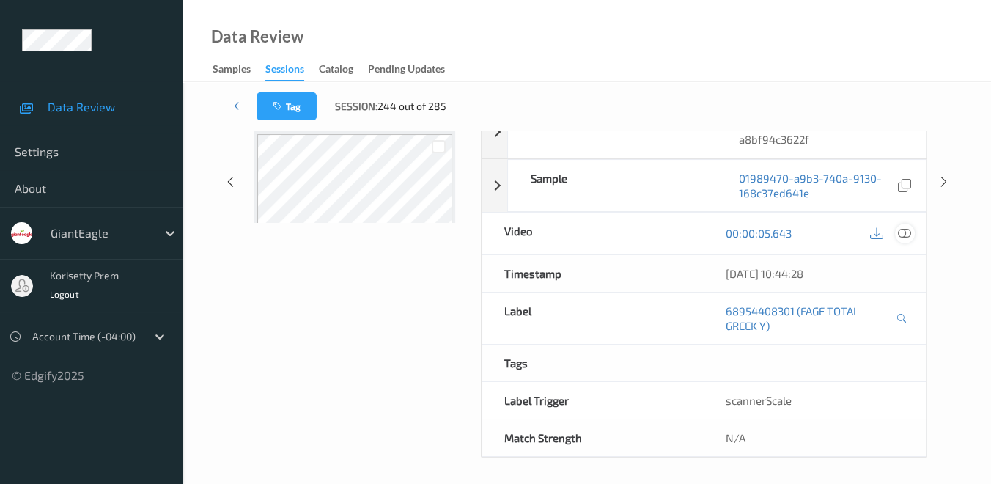
click at [902, 232] on icon at bounding box center [904, 232] width 13 height 13
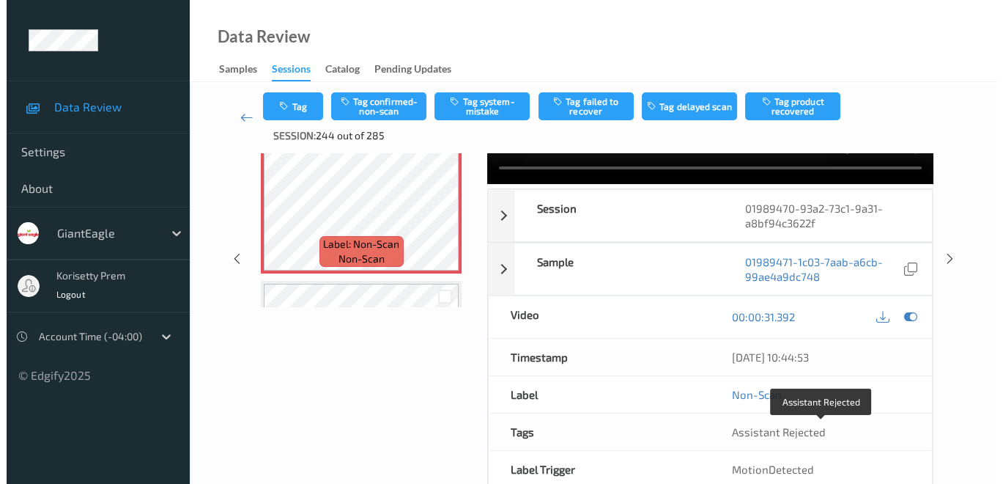
scroll to position [0, 0]
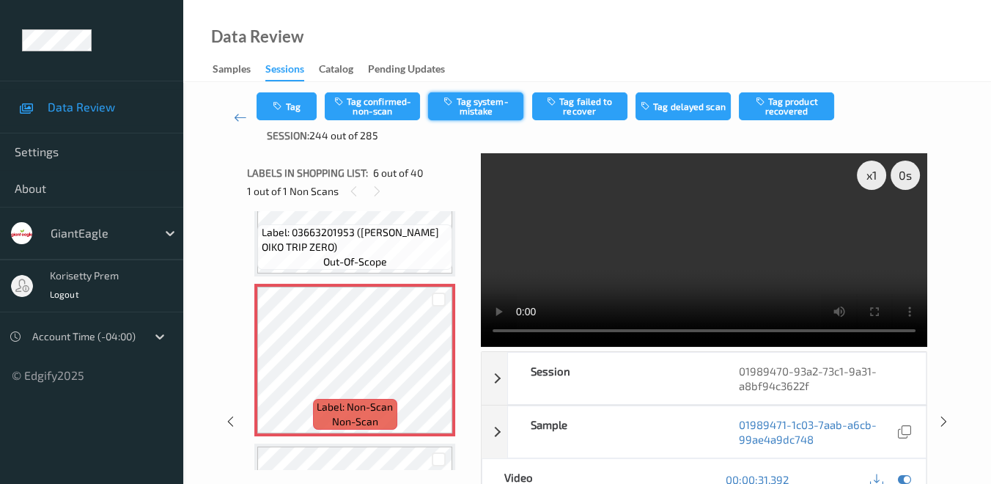
click at [509, 103] on button "Tag system-mistake" at bounding box center [475, 106] width 95 height 28
click at [286, 106] on button "Tag" at bounding box center [286, 106] width 60 height 28
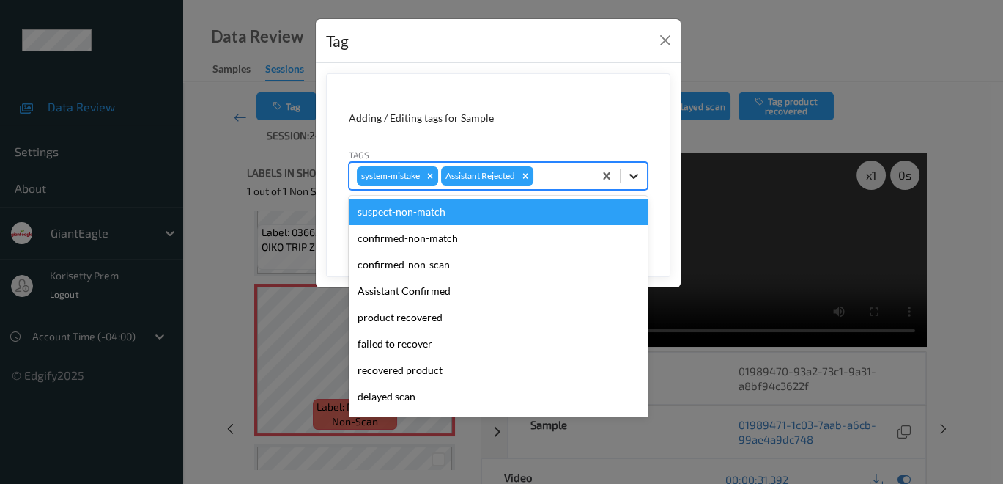
click at [632, 176] on icon at bounding box center [633, 176] width 9 height 5
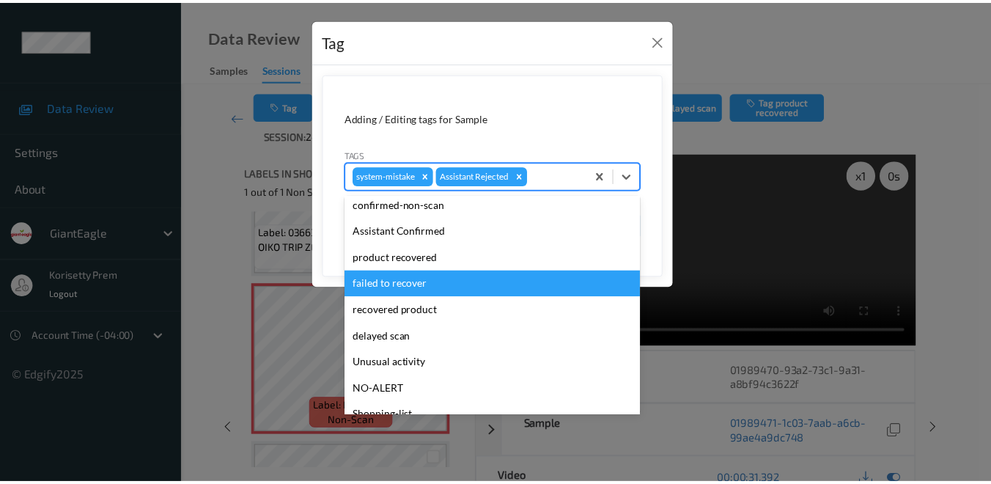
scroll to position [103, 0]
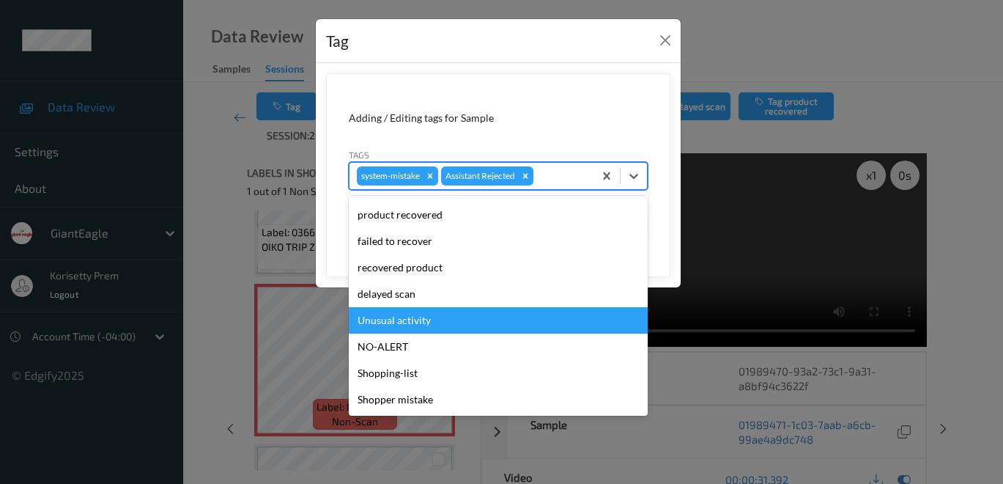
click at [483, 319] on div "Unusual activity" at bounding box center [498, 320] width 299 height 26
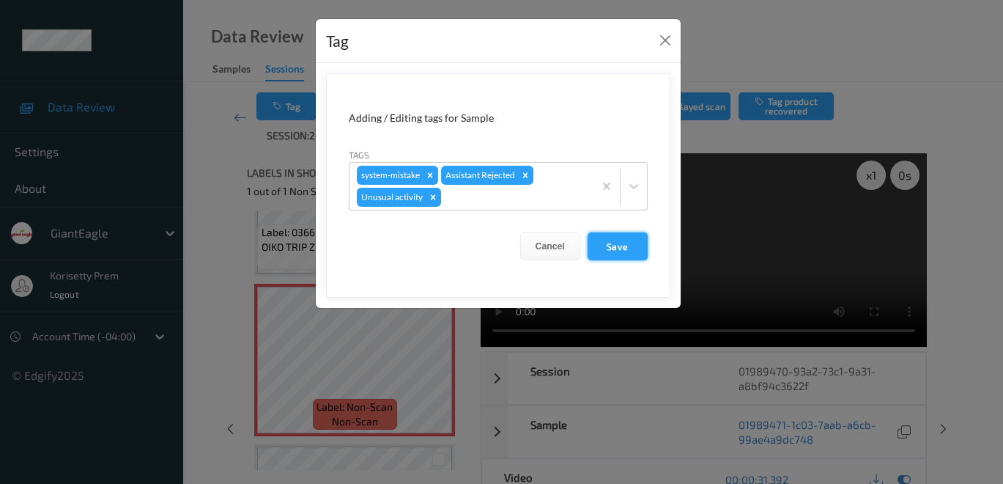
click at [636, 240] on button "Save" at bounding box center [618, 246] width 60 height 28
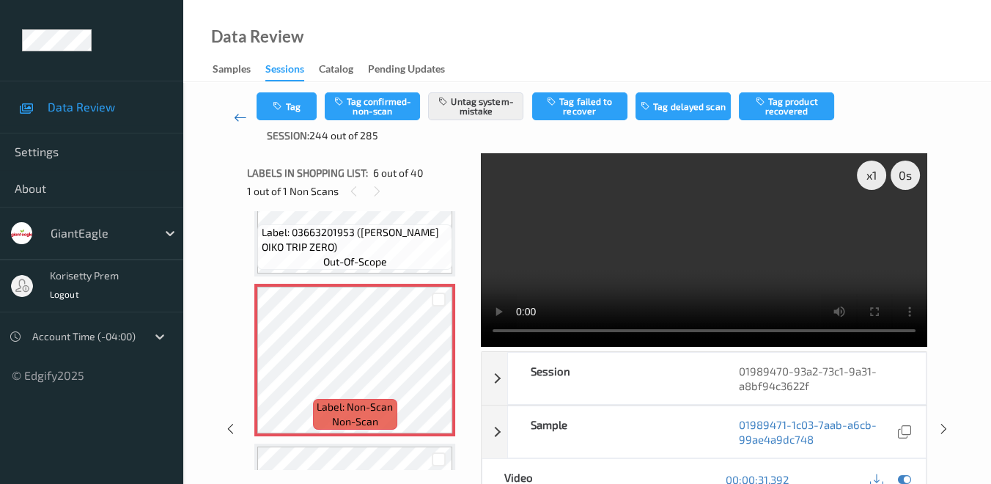
click at [243, 114] on icon at bounding box center [240, 117] width 13 height 15
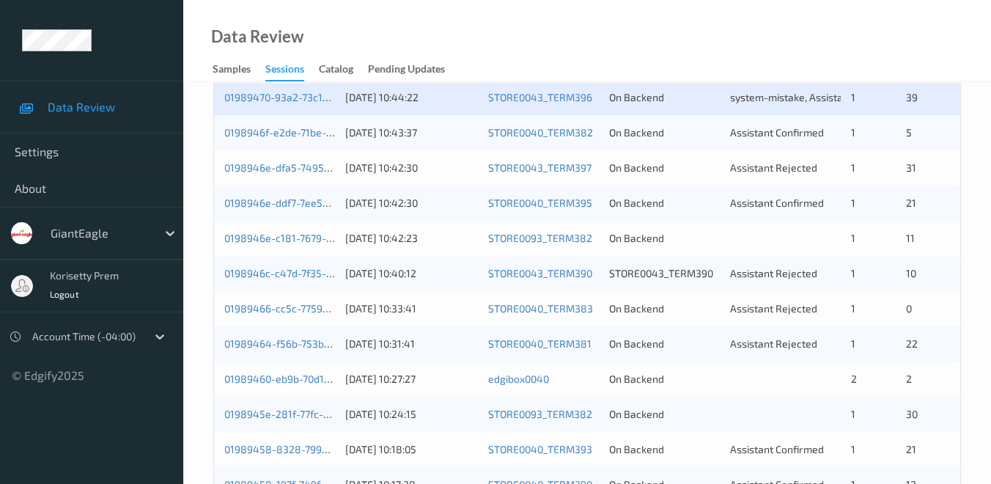
scroll to position [488, 0]
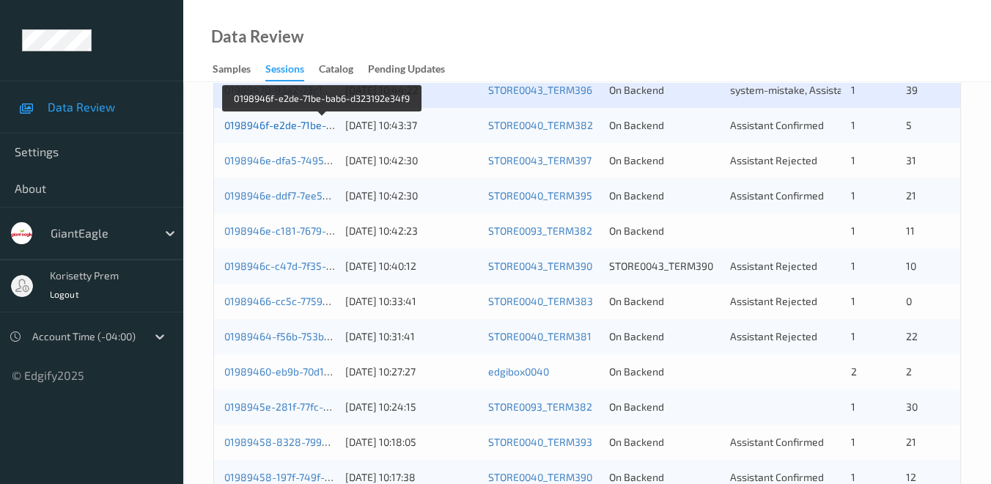
click at [281, 127] on link "0198946f-e2de-71be-bab6-d323192e34f9" at bounding box center [322, 125] width 197 height 12
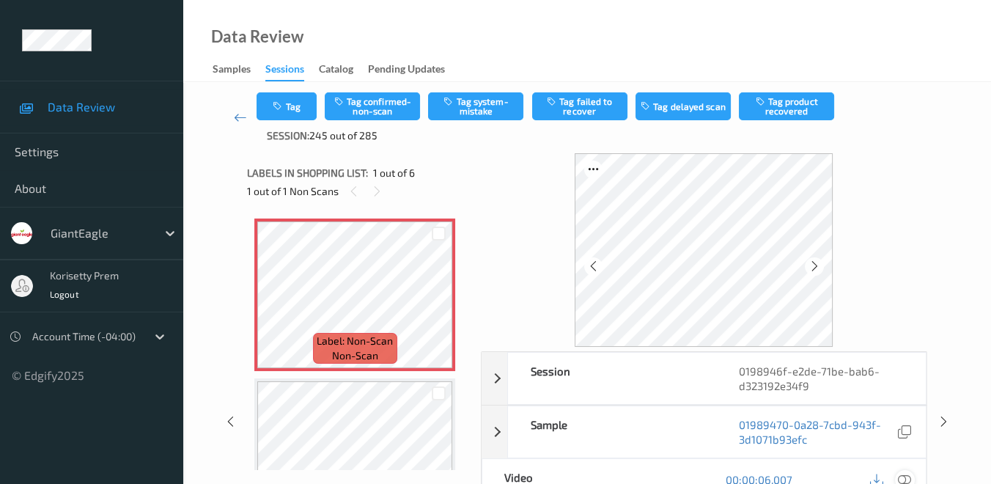
click at [902, 474] on icon at bounding box center [904, 479] width 13 height 13
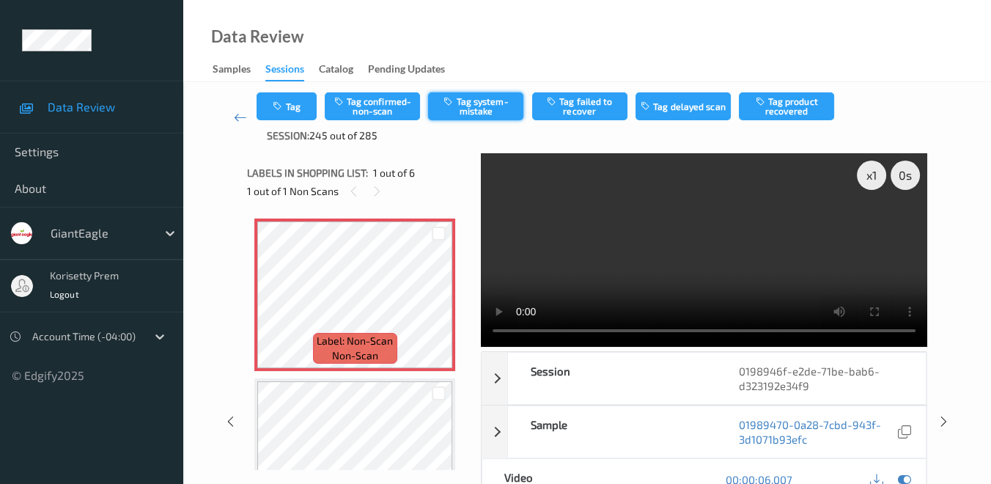
click at [470, 111] on button "Tag system-mistake" at bounding box center [475, 106] width 95 height 28
click at [278, 104] on icon "button" at bounding box center [279, 106] width 12 height 10
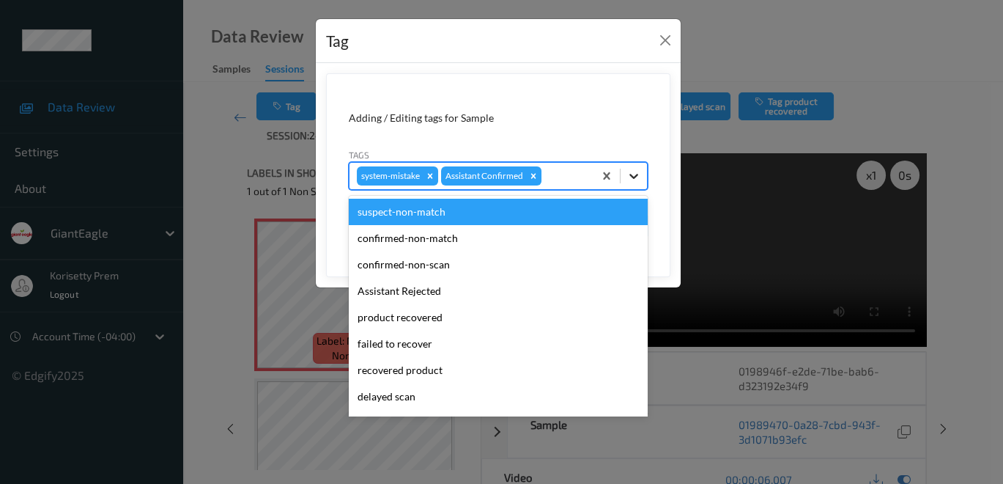
click at [636, 174] on icon at bounding box center [633, 176] width 9 height 5
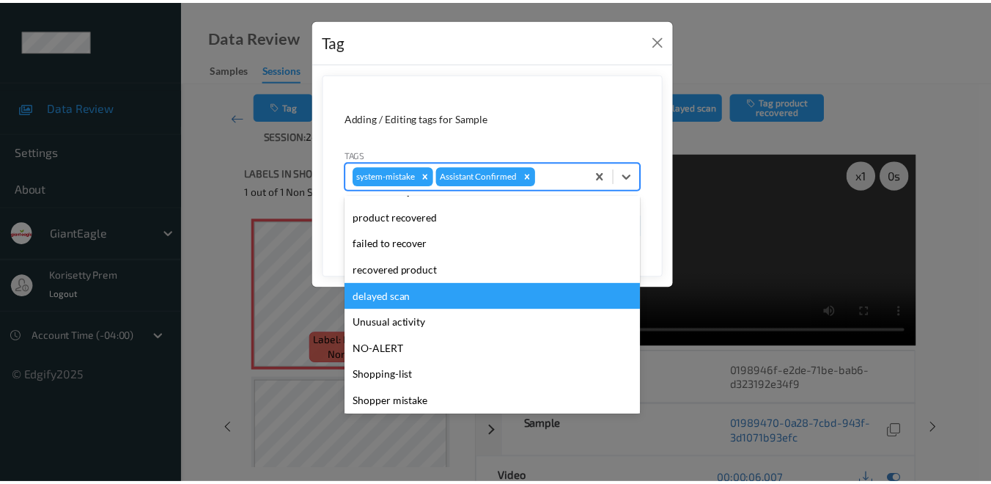
scroll to position [103, 0]
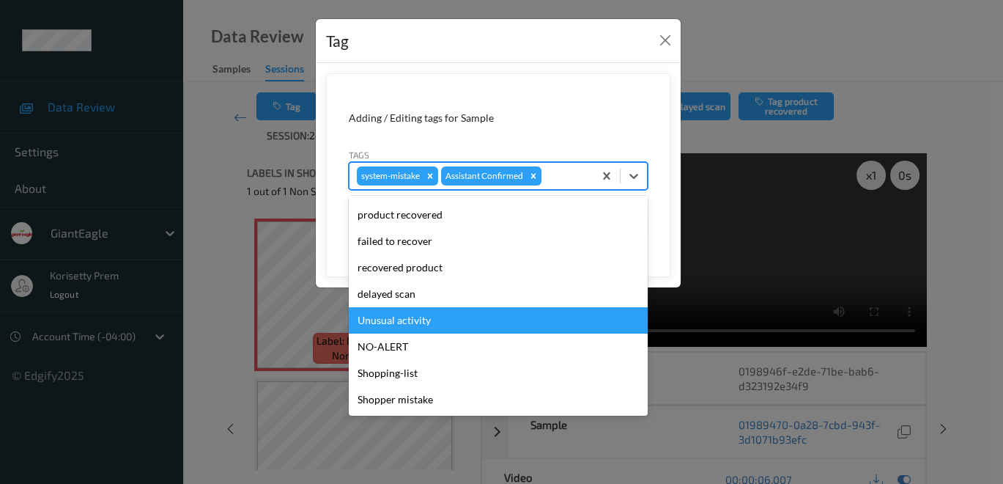
click at [436, 323] on div "Unusual activity" at bounding box center [498, 320] width 299 height 26
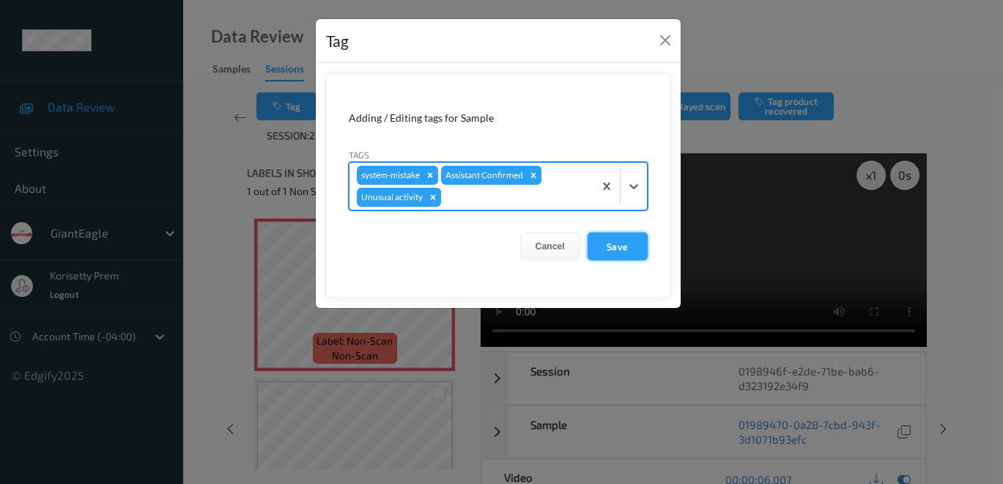
click at [628, 246] on button "Save" at bounding box center [618, 246] width 60 height 28
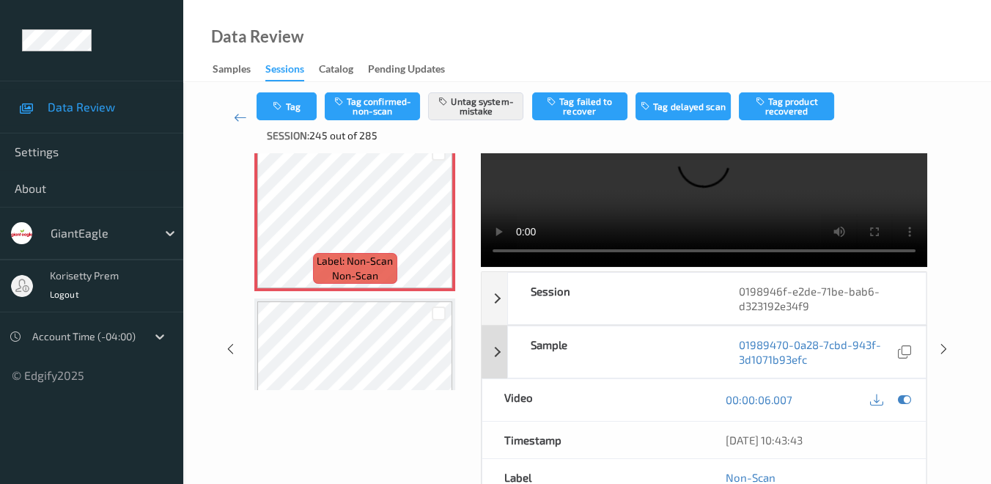
scroll to position [0, 0]
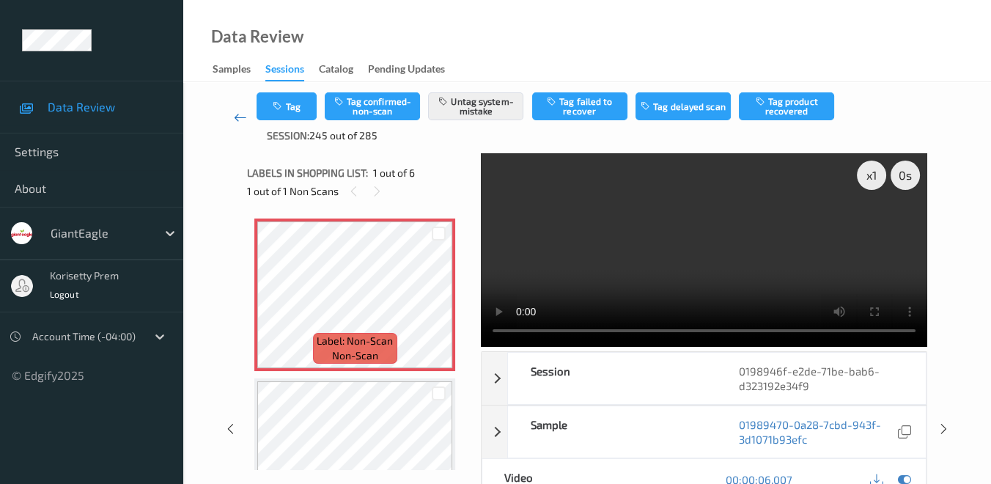
click at [236, 117] on icon at bounding box center [240, 117] width 13 height 15
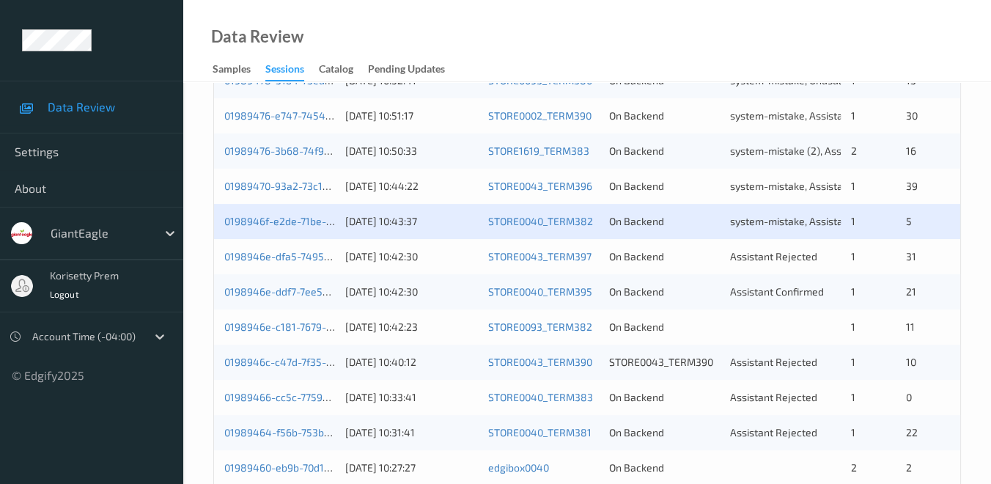
scroll to position [407, 0]
